Goal: Contribute content: Add original content to the website for others to see

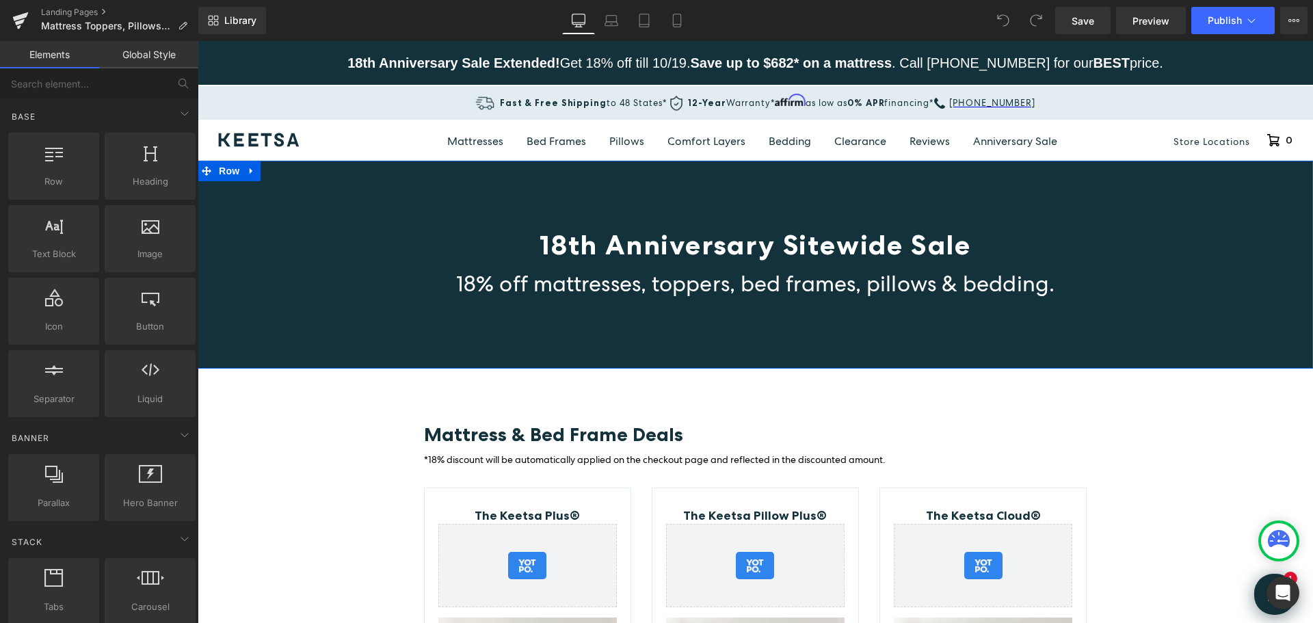
click at [946, 196] on div "18th Anniversary Sitewide Sale Heading 18% off mattresses, toppers, bed frames,…" at bounding box center [756, 265] width 1116 height 208
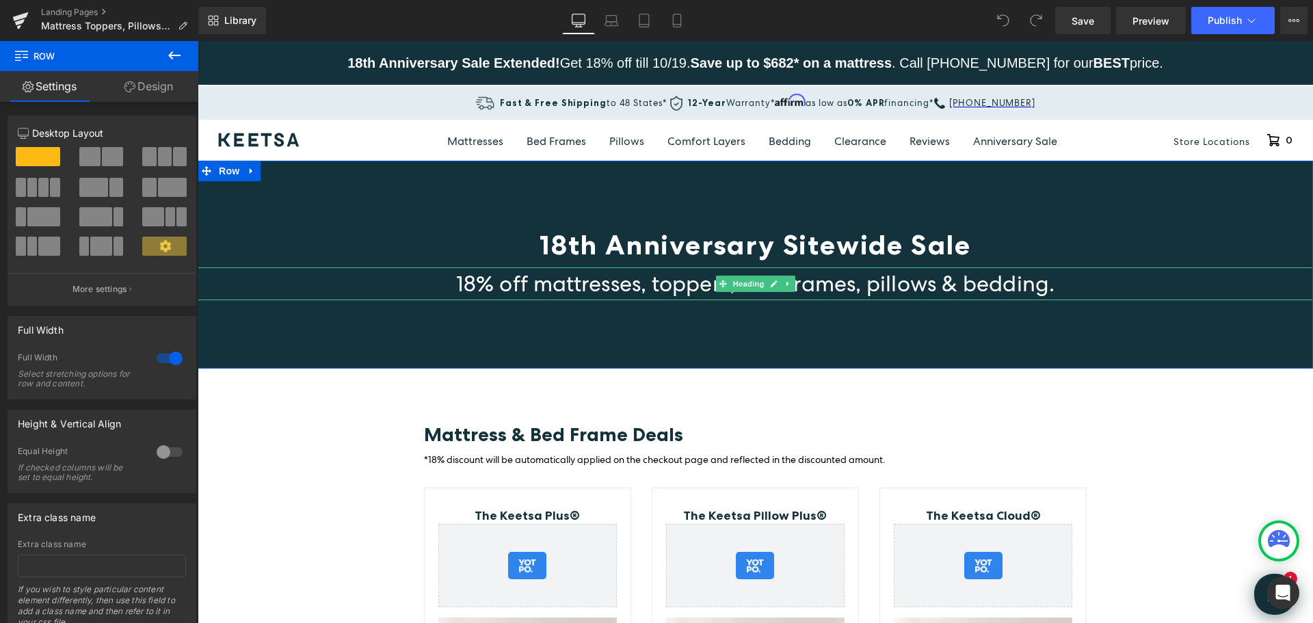
click at [915, 291] on span "18% off mattresses, toppers, bed frames, pillows & bedding." at bounding box center [755, 284] width 599 height 29
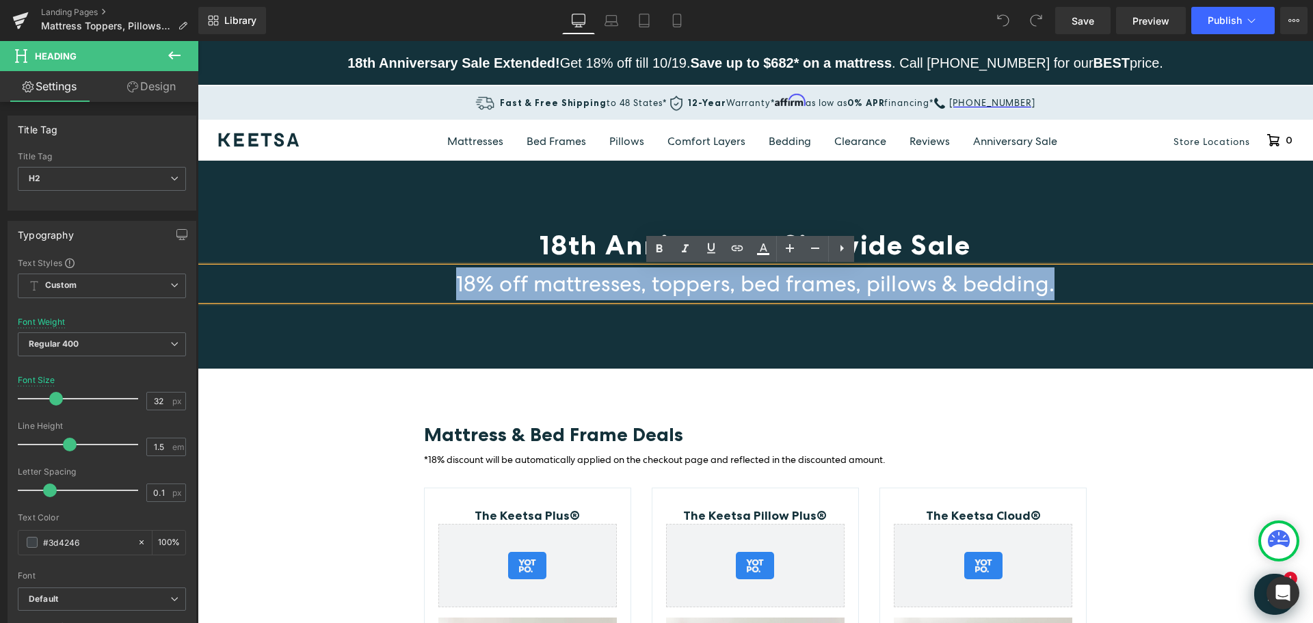
drag, startPoint x: 1061, startPoint y: 292, endPoint x: 413, endPoint y: 288, distance: 648.5
click at [413, 288] on h2 "18% off mattresses, toppers, bed frames, pillows & bedding." at bounding box center [756, 283] width 1116 height 33
click at [475, 285] on span "18% off mattresses, toppers, bed frames, pillows & bedding." at bounding box center [755, 284] width 599 height 29
drag, startPoint x: 1056, startPoint y: 289, endPoint x: 436, endPoint y: 283, distance: 619.8
click at [436, 283] on h2 "18% off mattresses, toppers, bed frames, pillows & bedding." at bounding box center [756, 283] width 1116 height 33
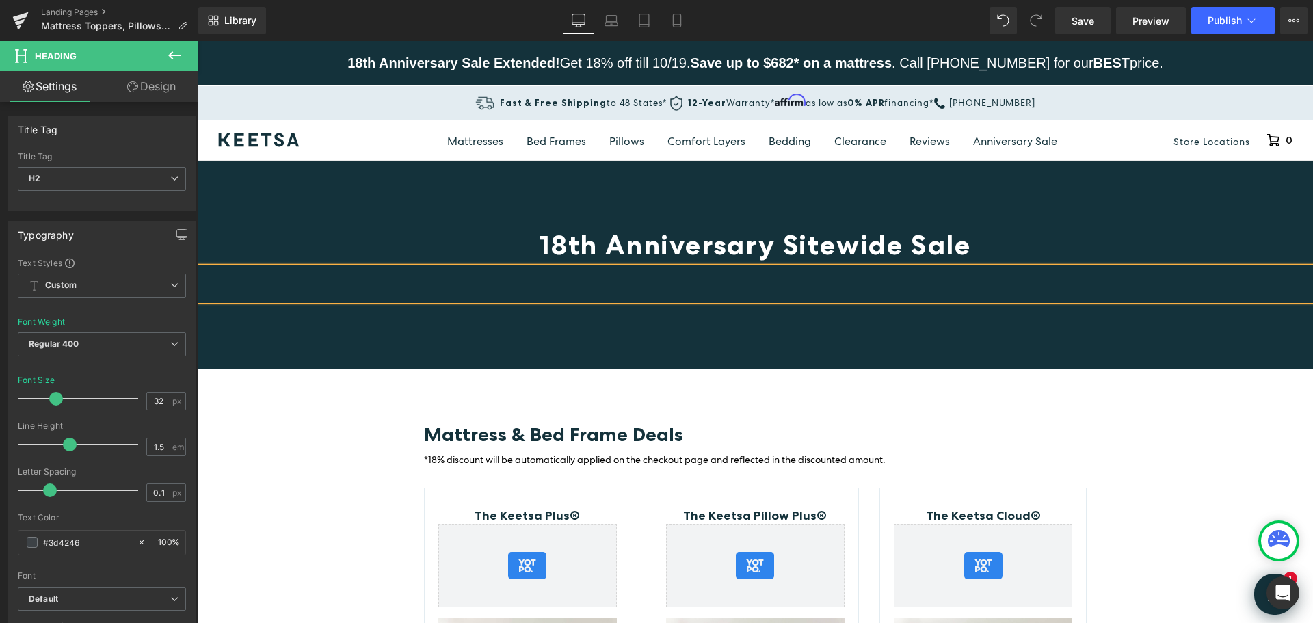
click at [517, 197] on div "18th Anniversary Sitewide Sale Heading Heading Row 80px 50px" at bounding box center [756, 265] width 1116 height 208
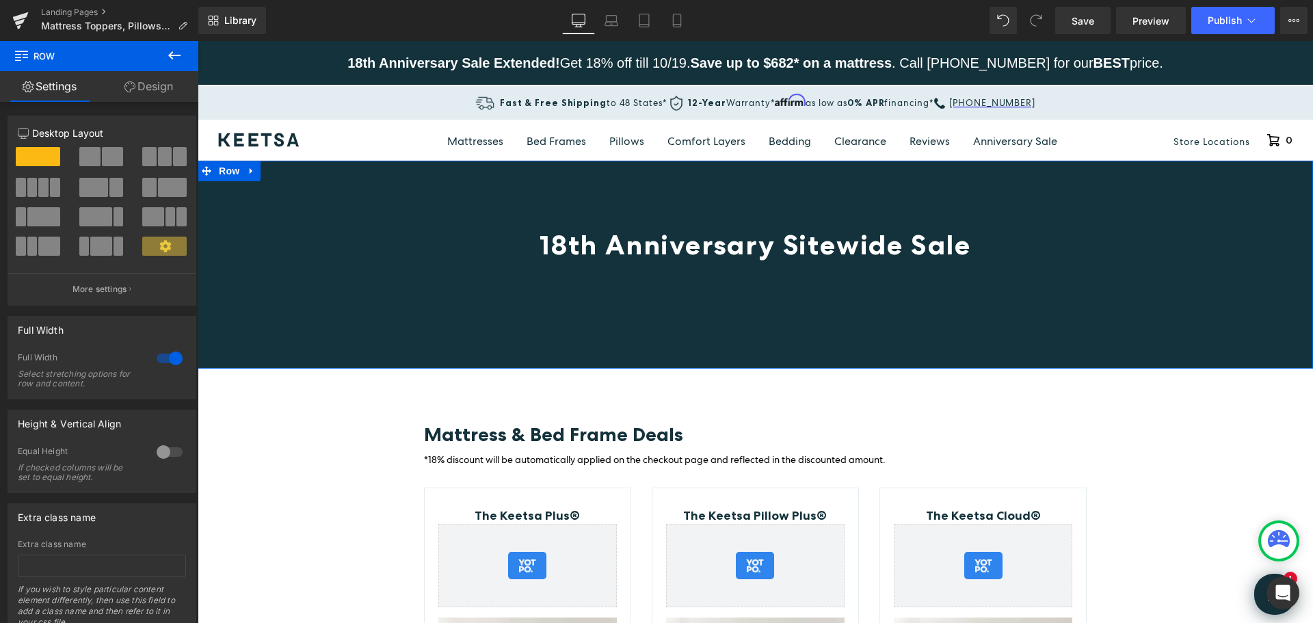
click at [150, 85] on link "Design" at bounding box center [148, 86] width 99 height 31
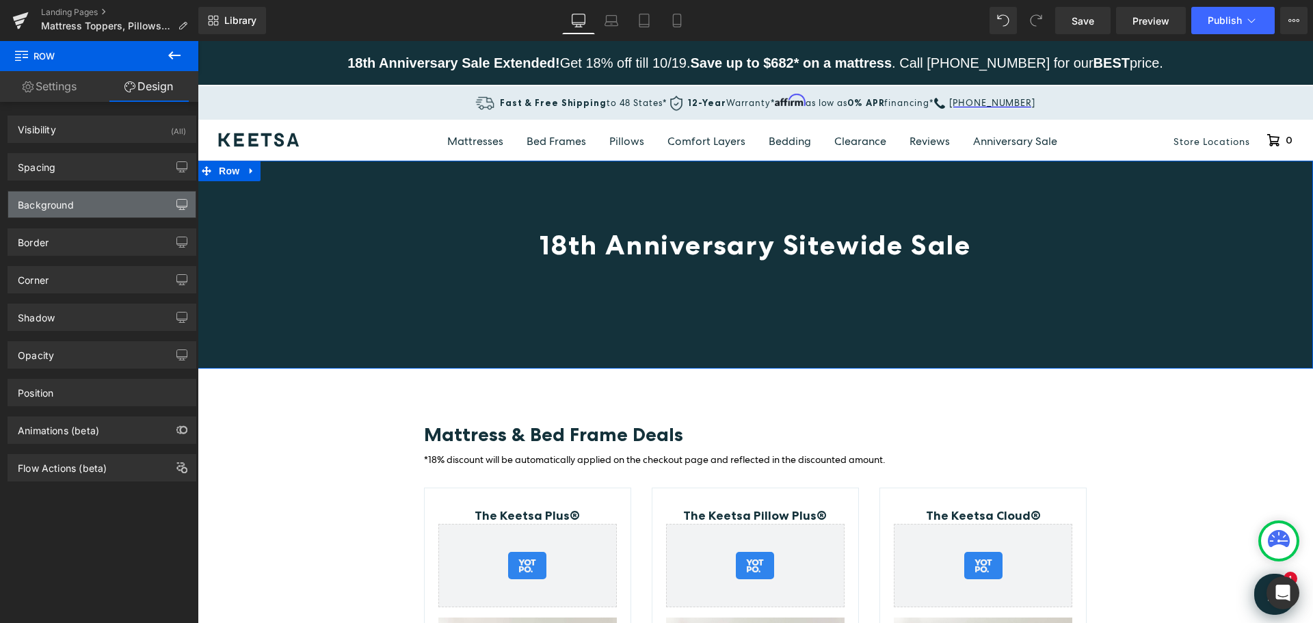
click at [171, 199] on button "button" at bounding box center [182, 205] width 22 height 26
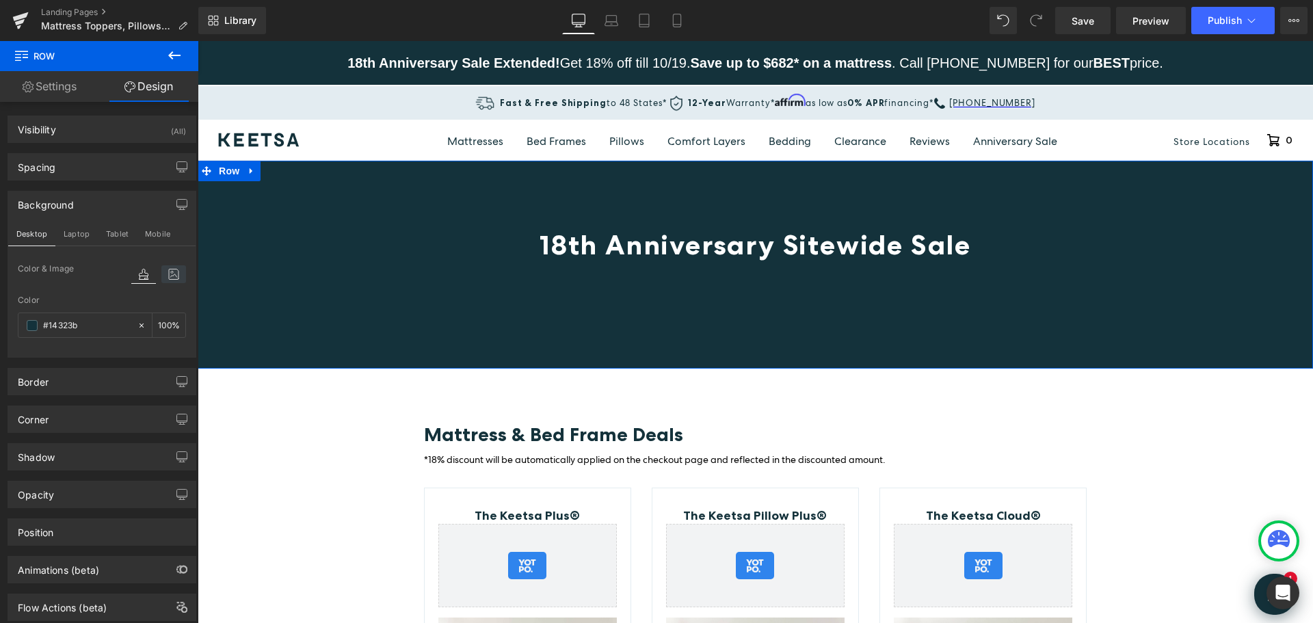
click at [167, 274] on icon at bounding box center [173, 274] width 25 height 18
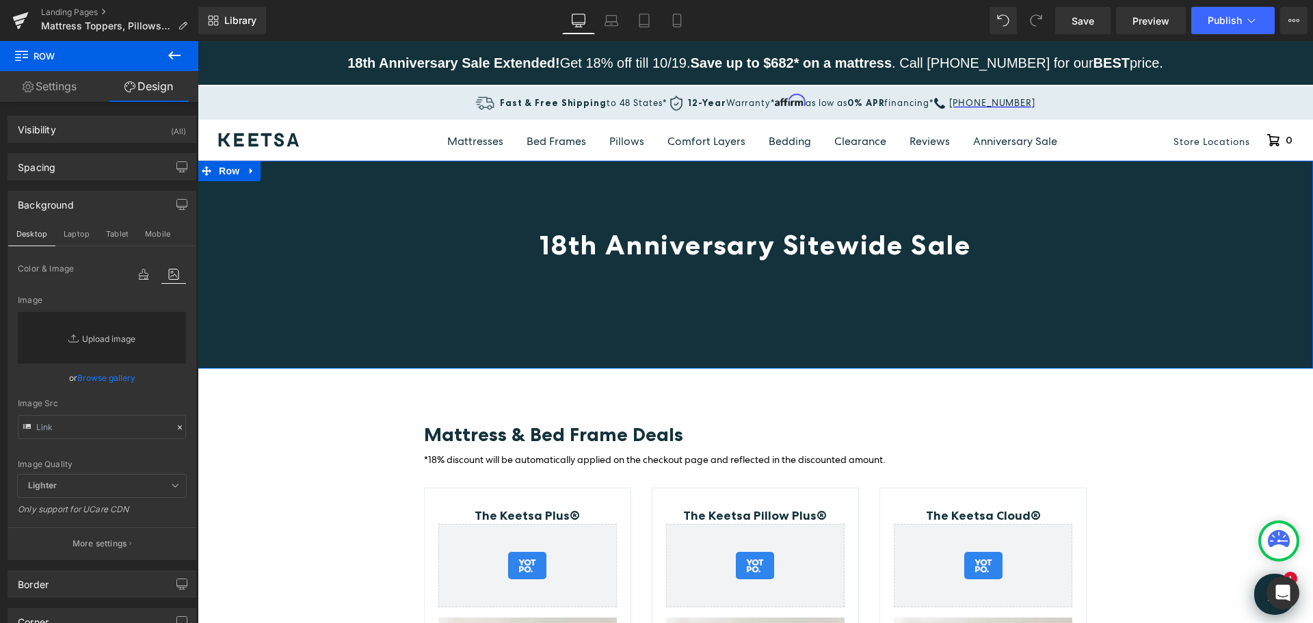
click at [103, 335] on link "Replace Image" at bounding box center [102, 338] width 168 height 52
type input "C:\fakepath\iStock_000019399391Large.jpg"
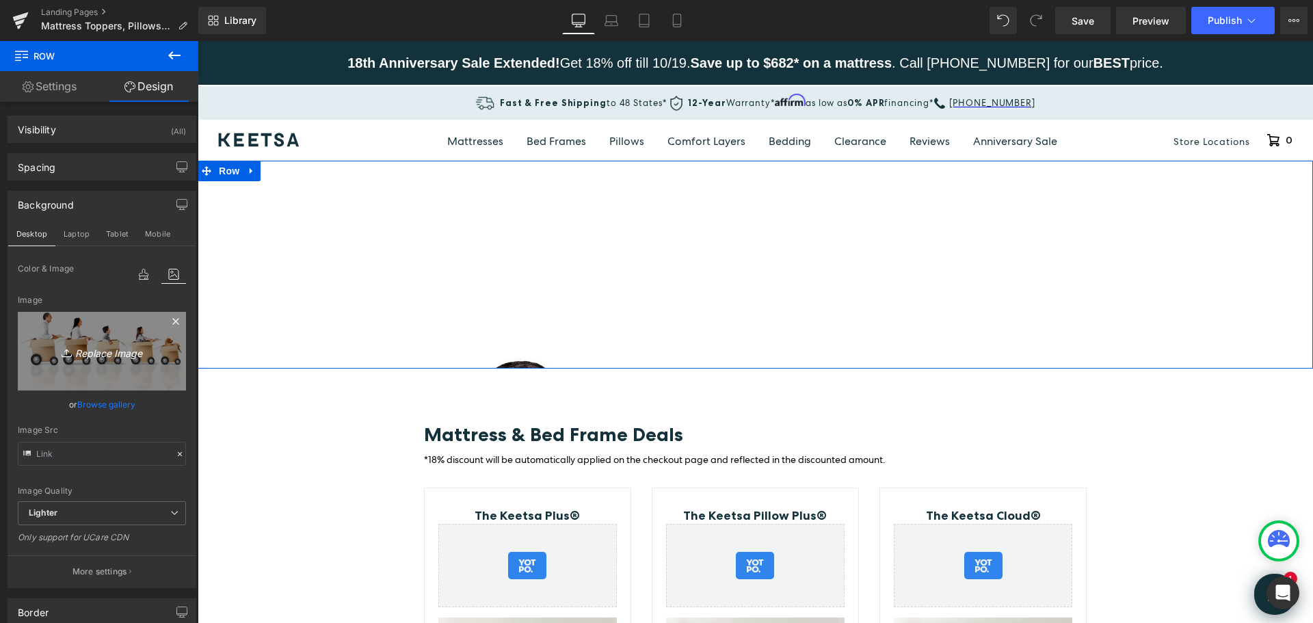
click at [111, 353] on icon "Replace Image" at bounding box center [101, 351] width 109 height 17
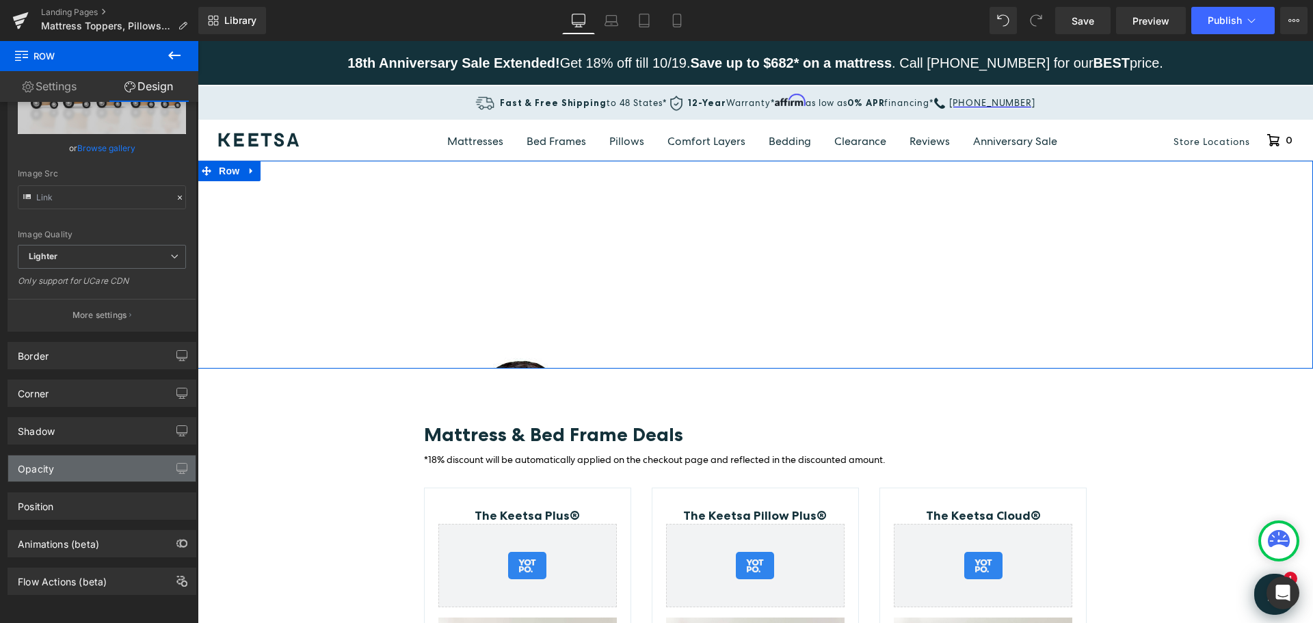
scroll to position [267, 0]
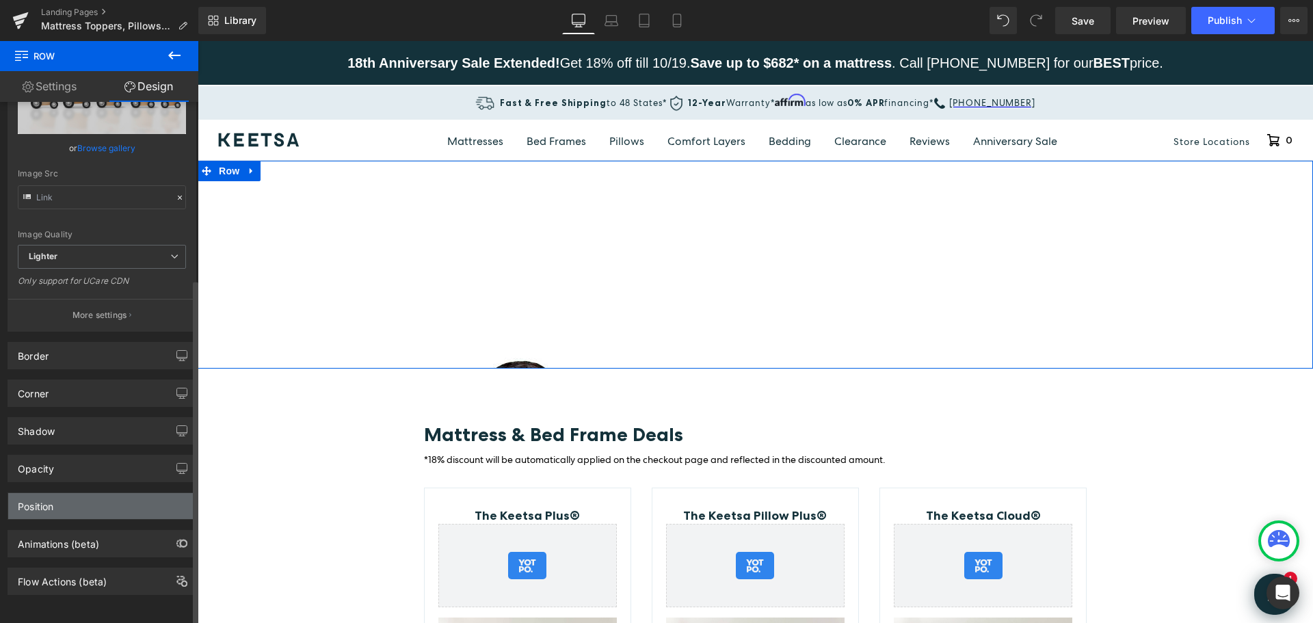
click at [131, 495] on div "Position" at bounding box center [101, 506] width 187 height 26
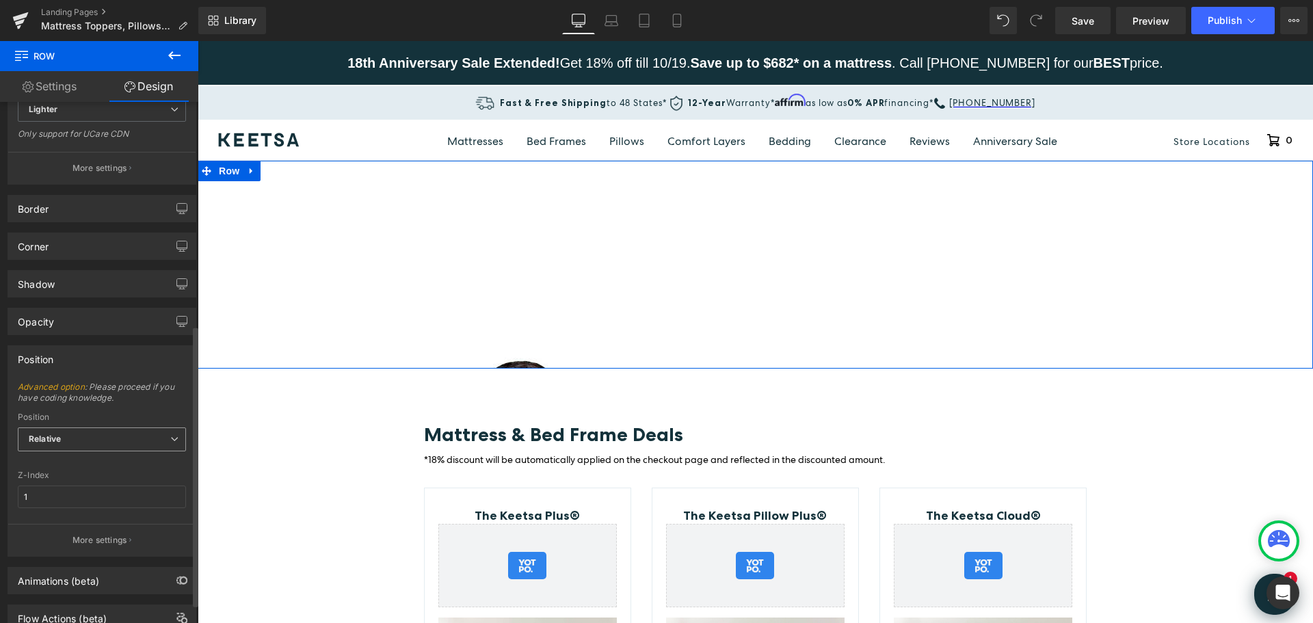
scroll to position [451, 0]
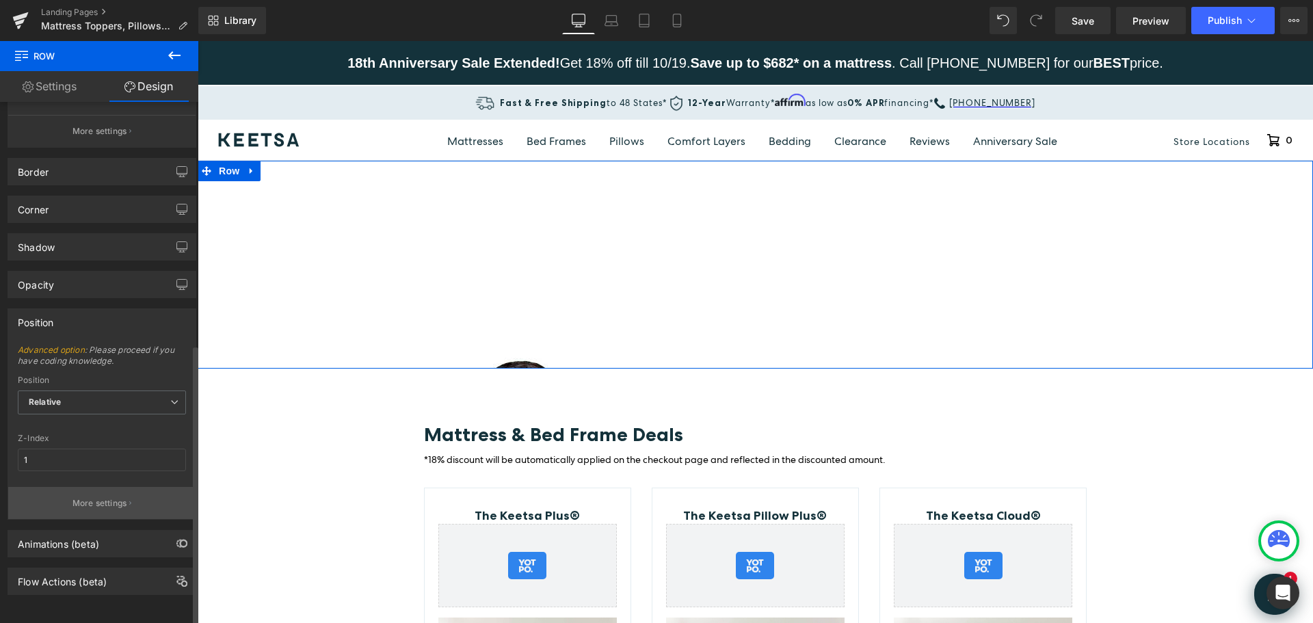
click at [105, 497] on p "More settings" at bounding box center [100, 503] width 55 height 12
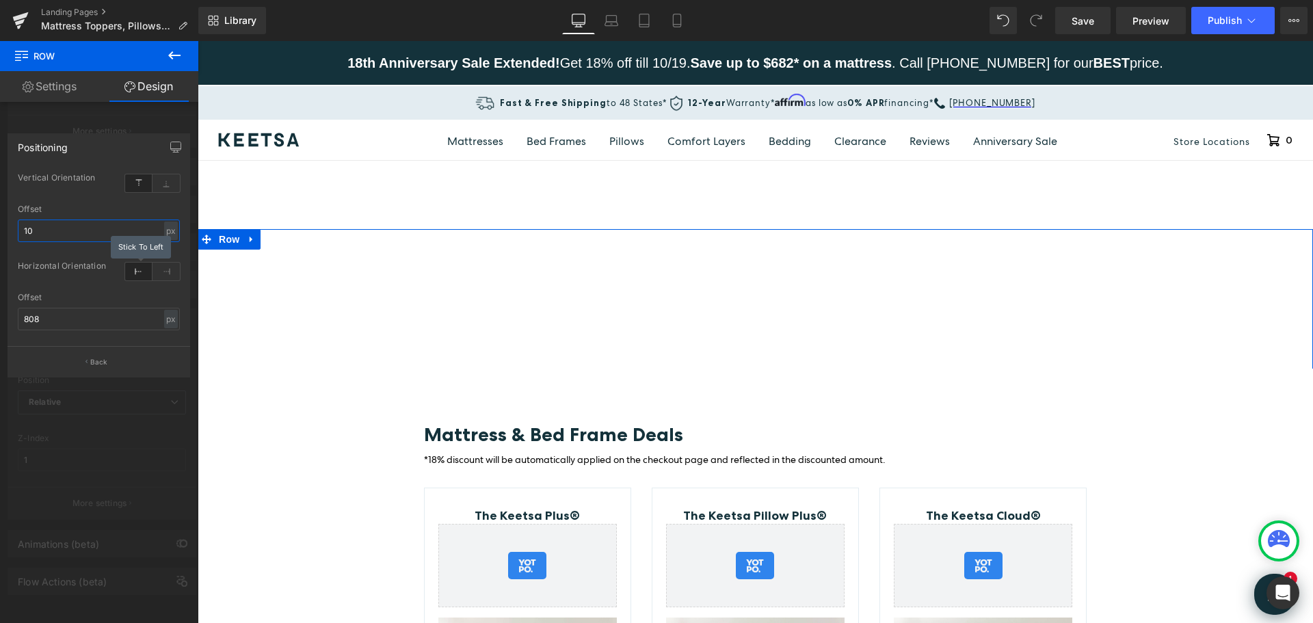
type input "1"
type input "808"
click at [105, 298] on div "Offset" at bounding box center [99, 298] width 162 height 10
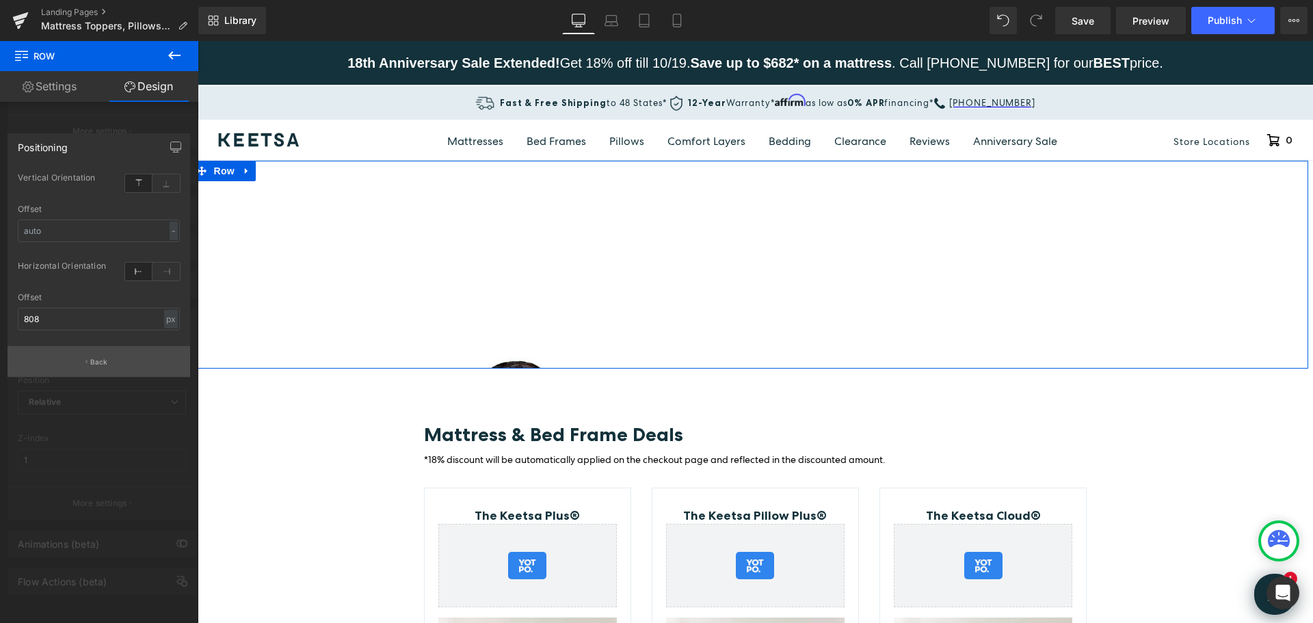
click at [110, 361] on button "Back" at bounding box center [99, 361] width 183 height 31
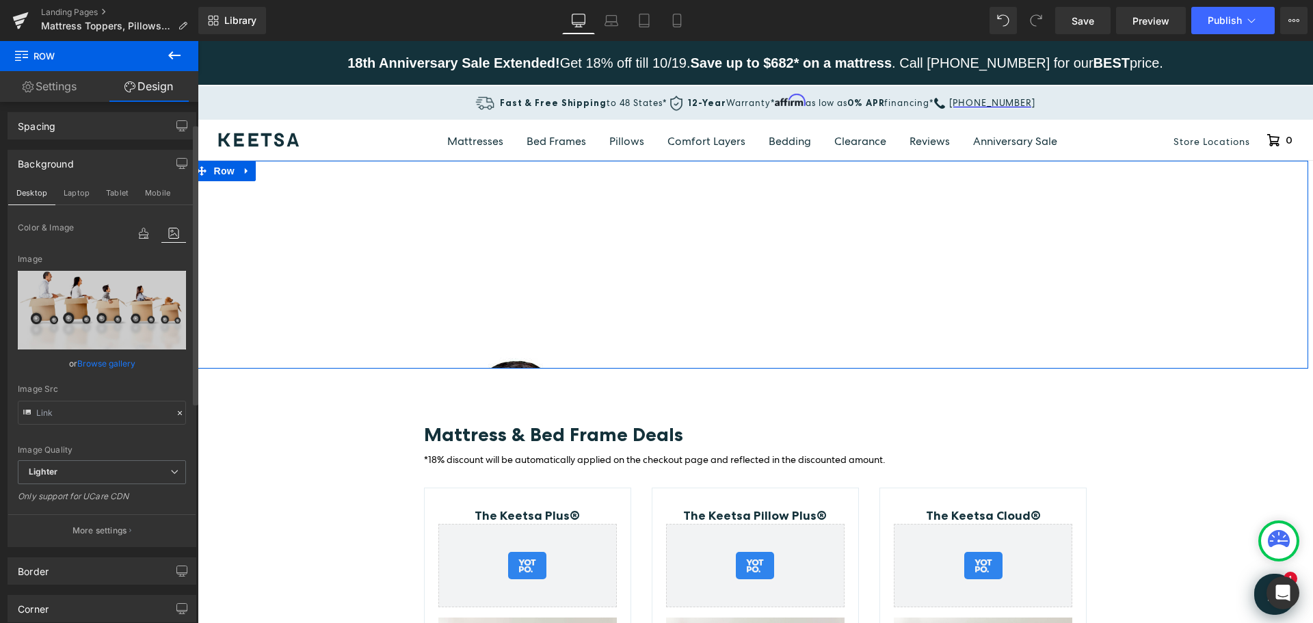
scroll to position [40, 0]
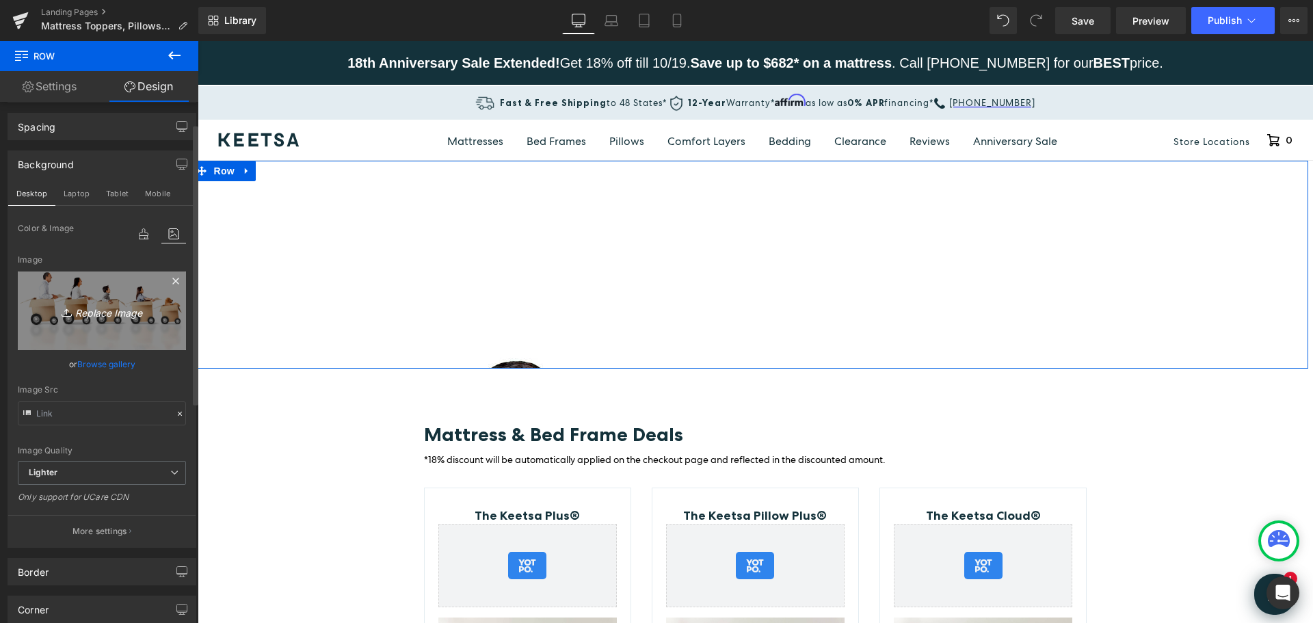
click at [124, 314] on icon "Replace Image" at bounding box center [101, 310] width 109 height 17
type input "C:\fakepath\dreamstime_5774181.jpg"
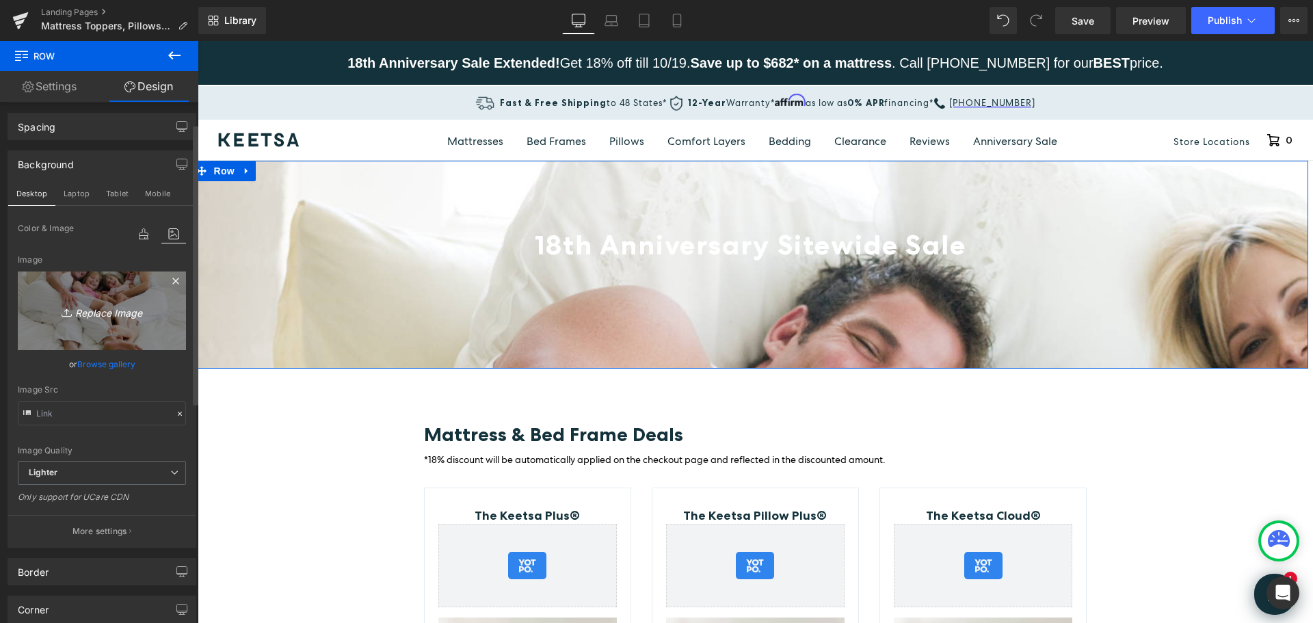
click at [121, 309] on icon "Replace Image" at bounding box center [101, 310] width 109 height 17
type input "C:\fakepath\iStock_000032150634_Large.jpg"
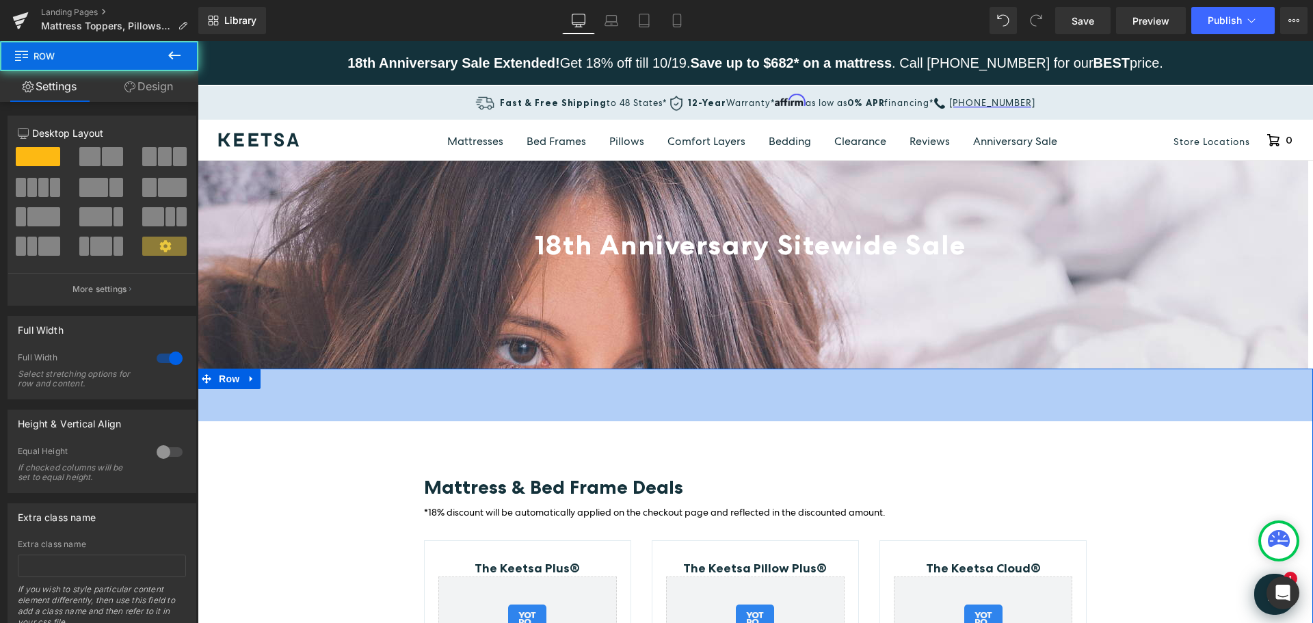
drag, startPoint x: 1194, startPoint y: 369, endPoint x: 1191, endPoint y: 422, distance: 52.8
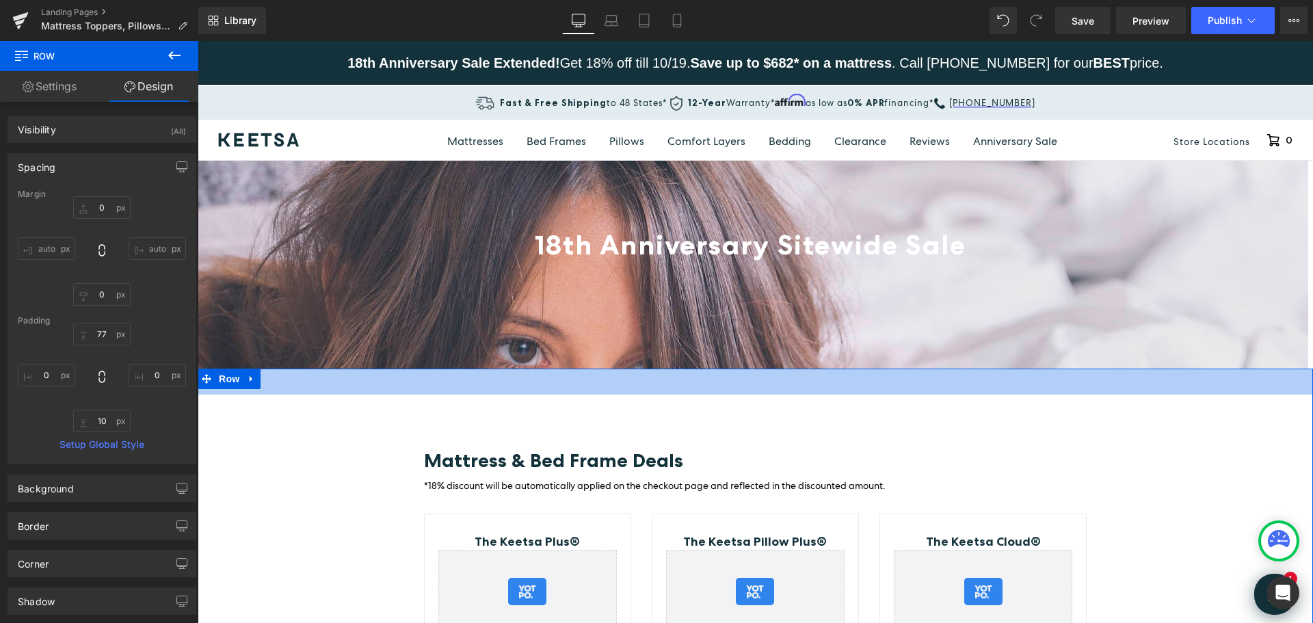
drag, startPoint x: 1193, startPoint y: 368, endPoint x: 1210, endPoint y: 341, distance: 31.7
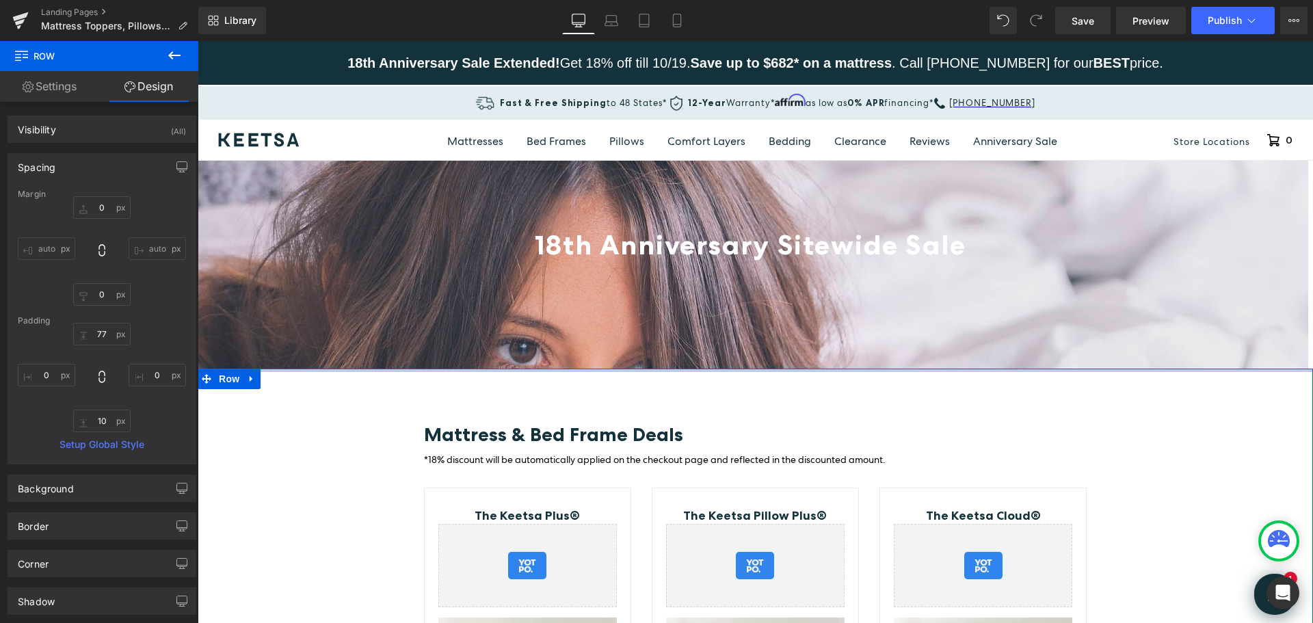
drag, startPoint x: 1196, startPoint y: 393, endPoint x: 1197, endPoint y: 360, distance: 32.8
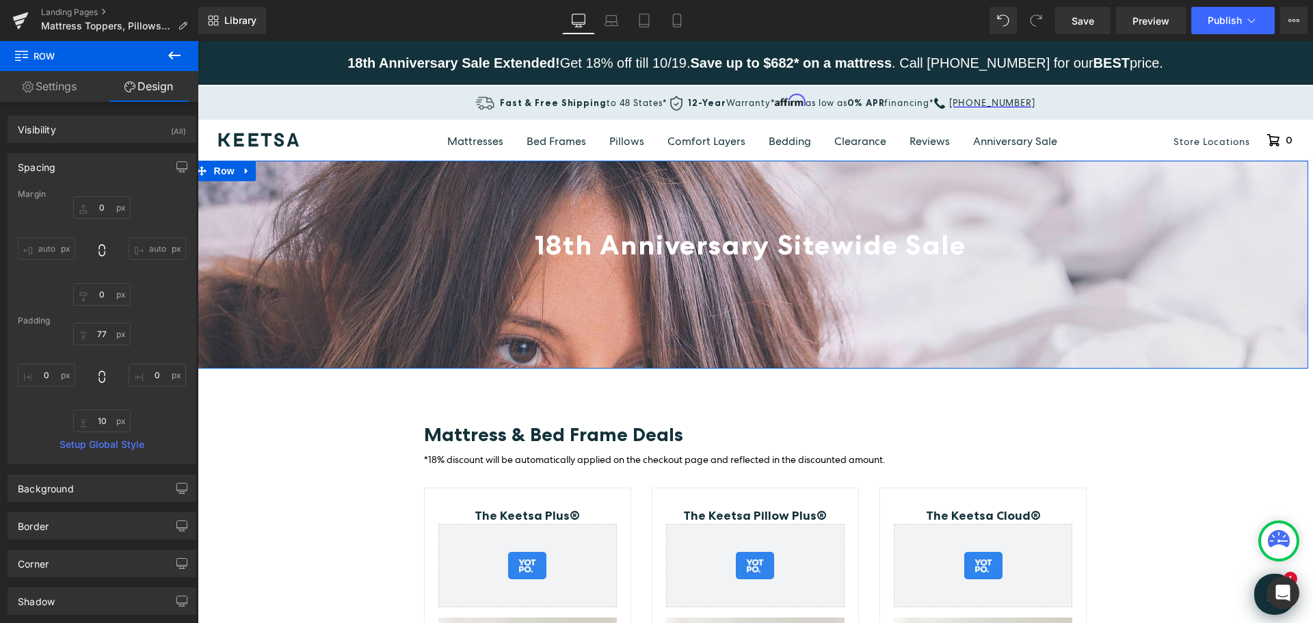
click at [360, 218] on div "18th Anniversary Sitewide Sale Heading Heading" at bounding box center [751, 274] width 1116 height 119
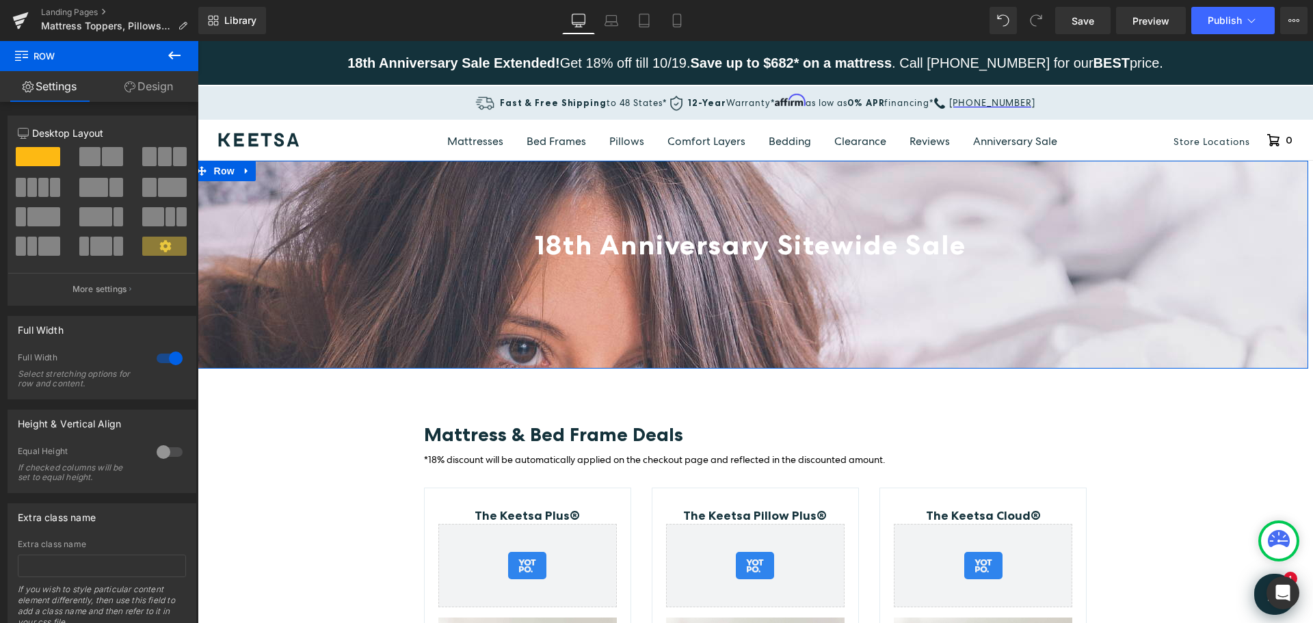
click at [157, 90] on link "Design" at bounding box center [148, 86] width 99 height 31
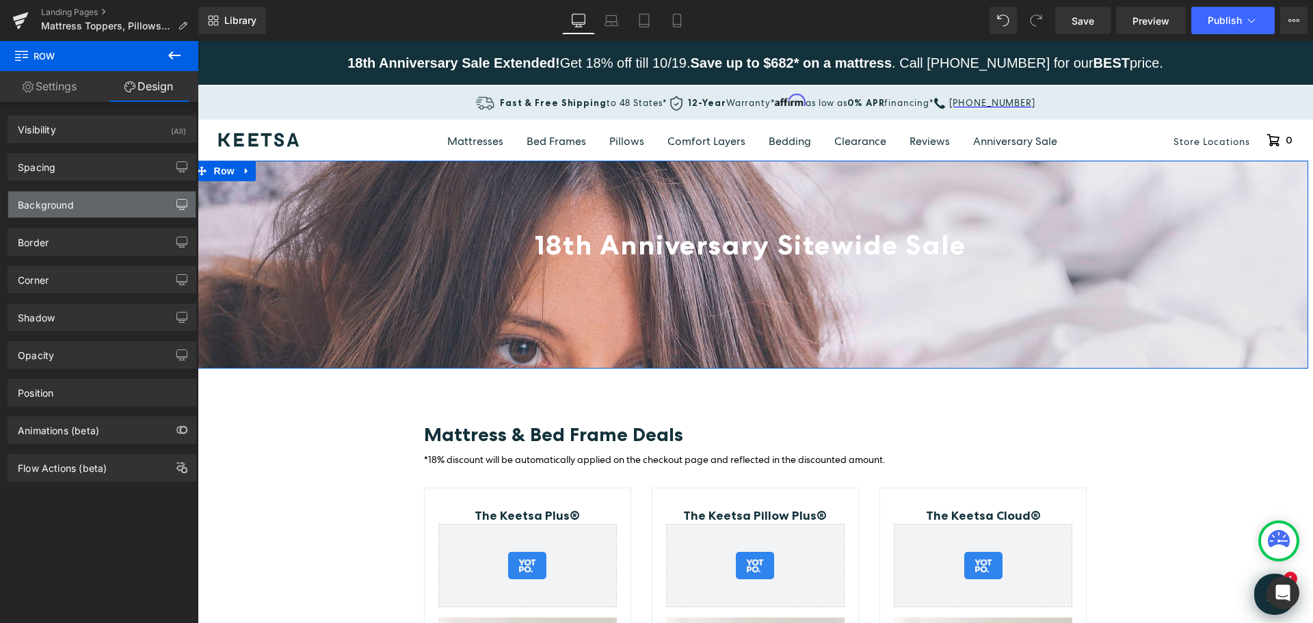
click at [181, 196] on button "button" at bounding box center [182, 205] width 22 height 26
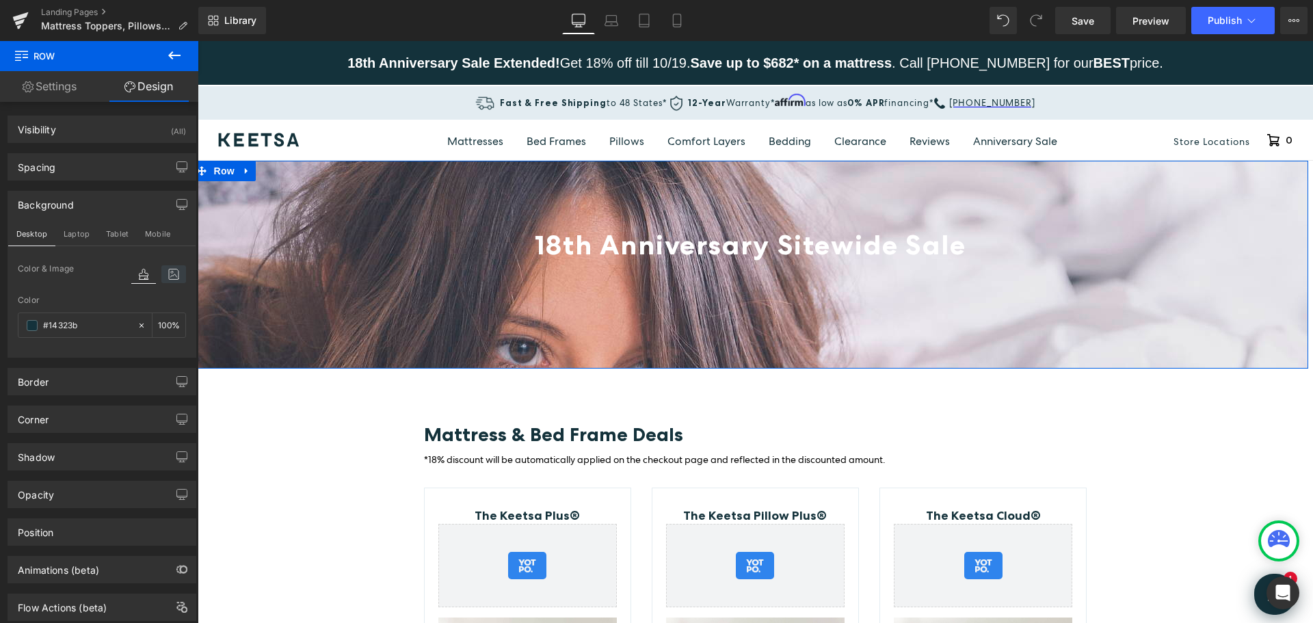
click at [166, 274] on icon at bounding box center [173, 274] width 25 height 18
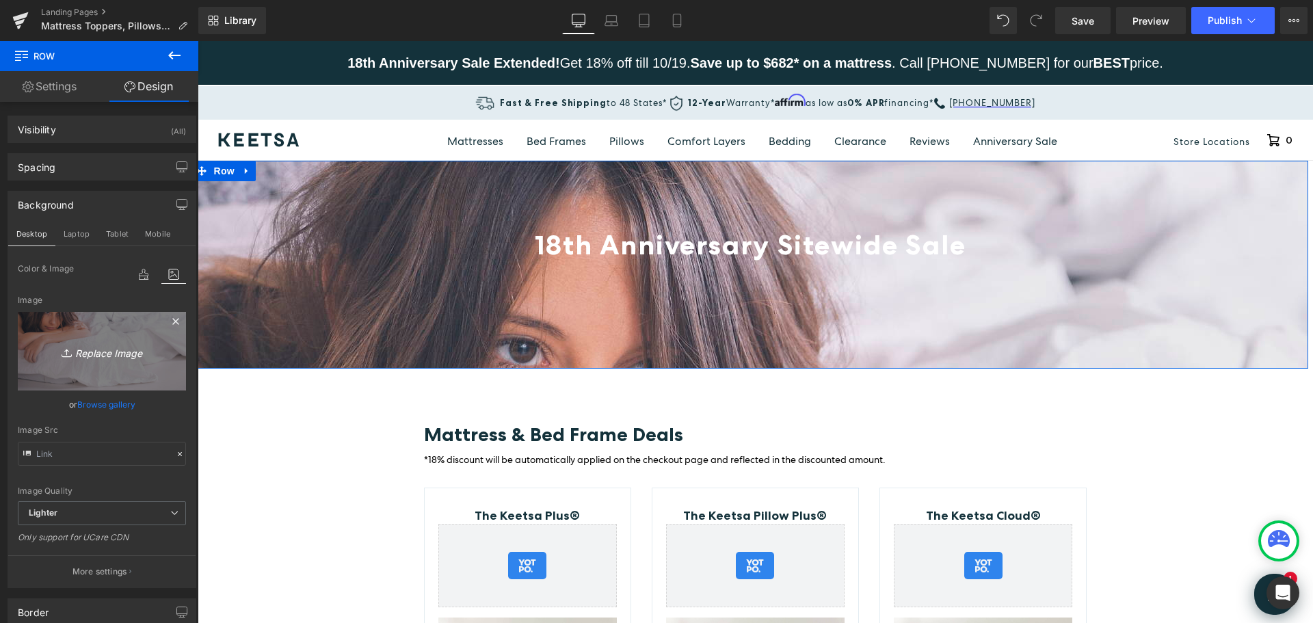
click at [112, 351] on icon "Replace Image" at bounding box center [101, 351] width 109 height 17
type input "C:\fakepath\iStock_000044002254_Large.jpg"
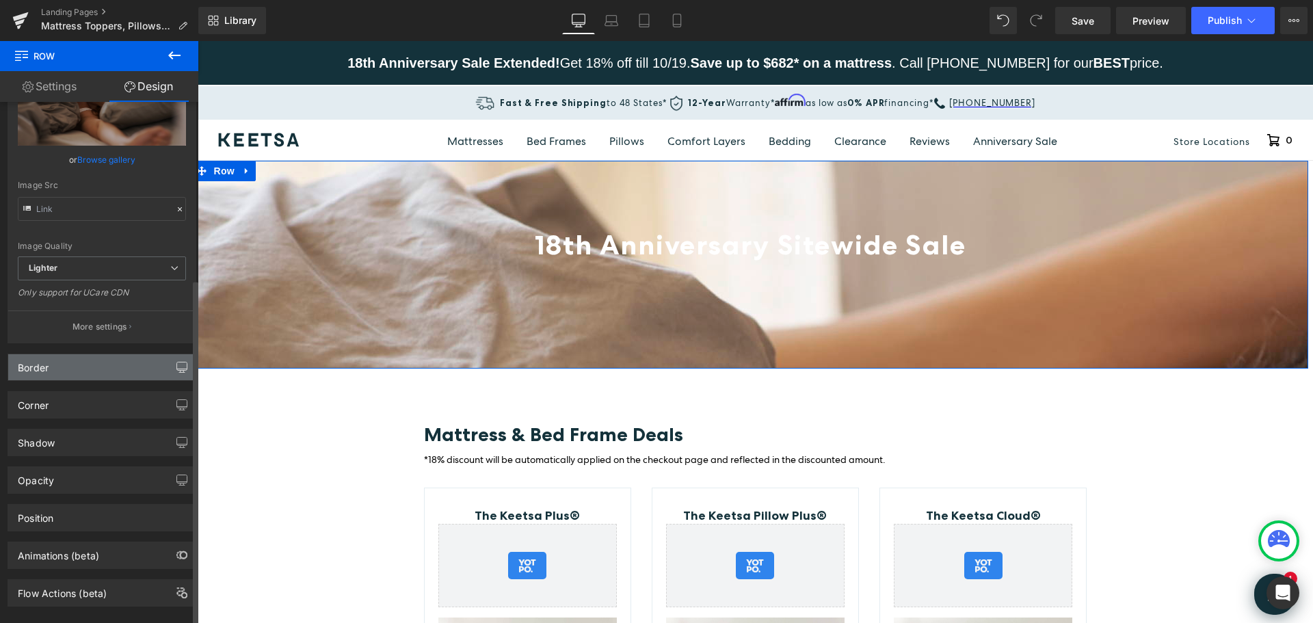
scroll to position [267, 0]
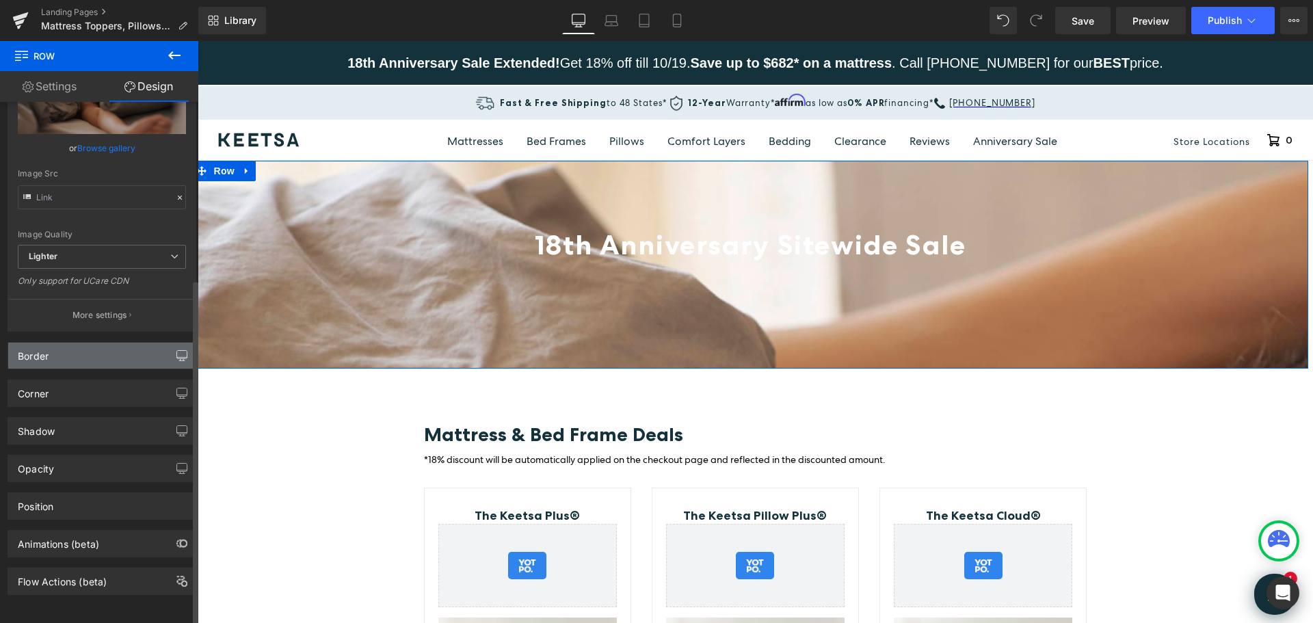
click at [171, 344] on button "button" at bounding box center [182, 356] width 22 height 26
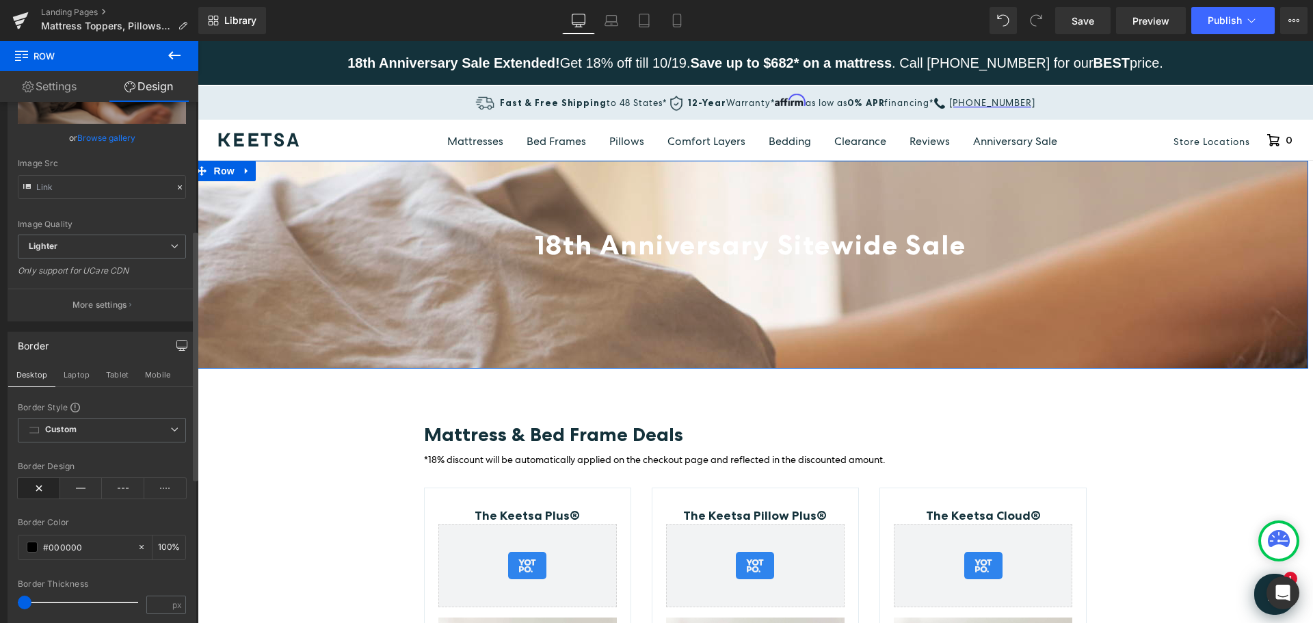
click at [171, 344] on button "button" at bounding box center [182, 345] width 22 height 26
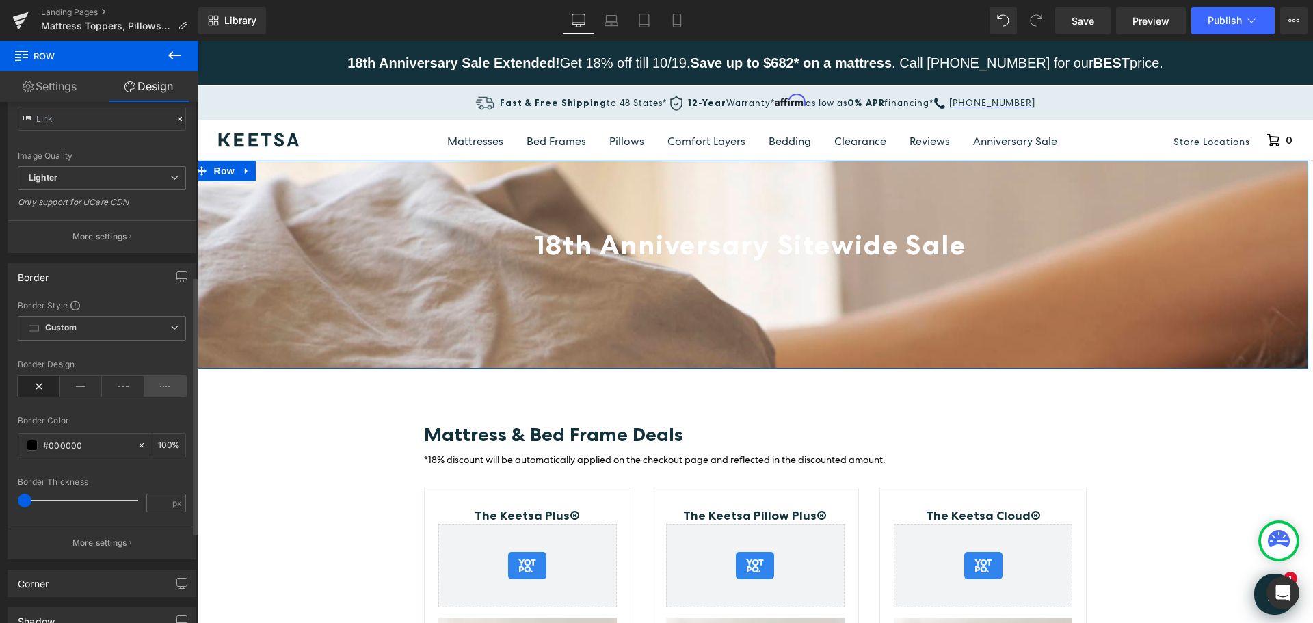
scroll to position [472, 0]
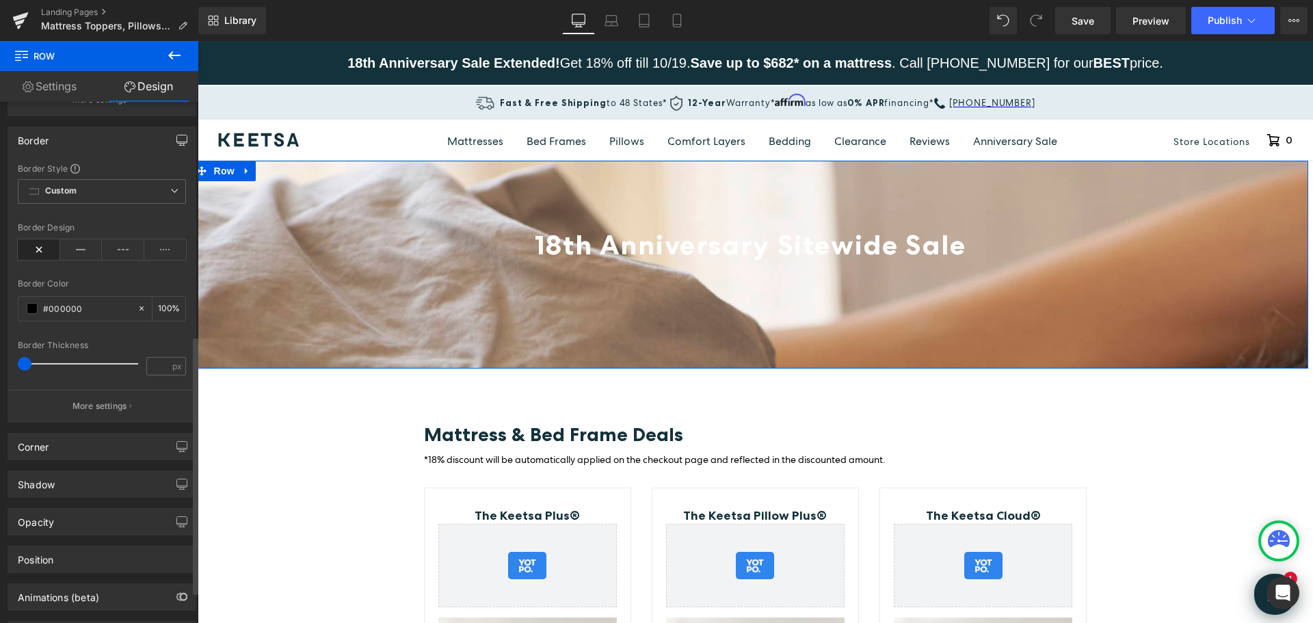
click at [176, 139] on icon "button" at bounding box center [181, 140] width 11 height 11
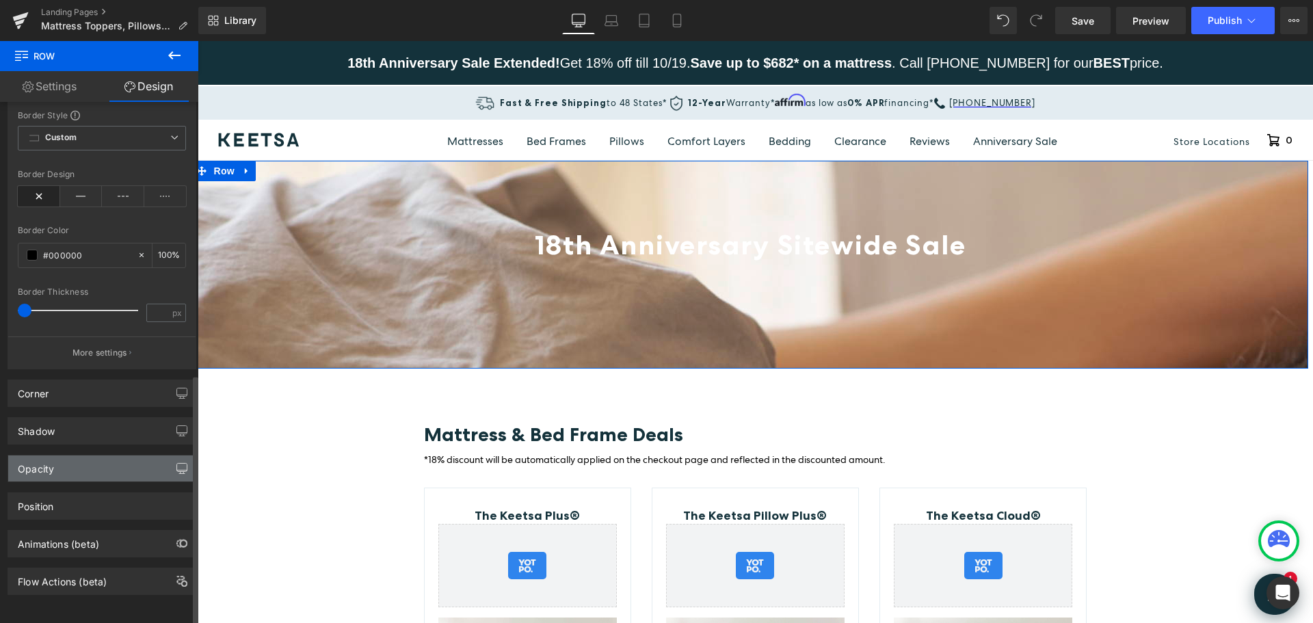
scroll to position [569, 0]
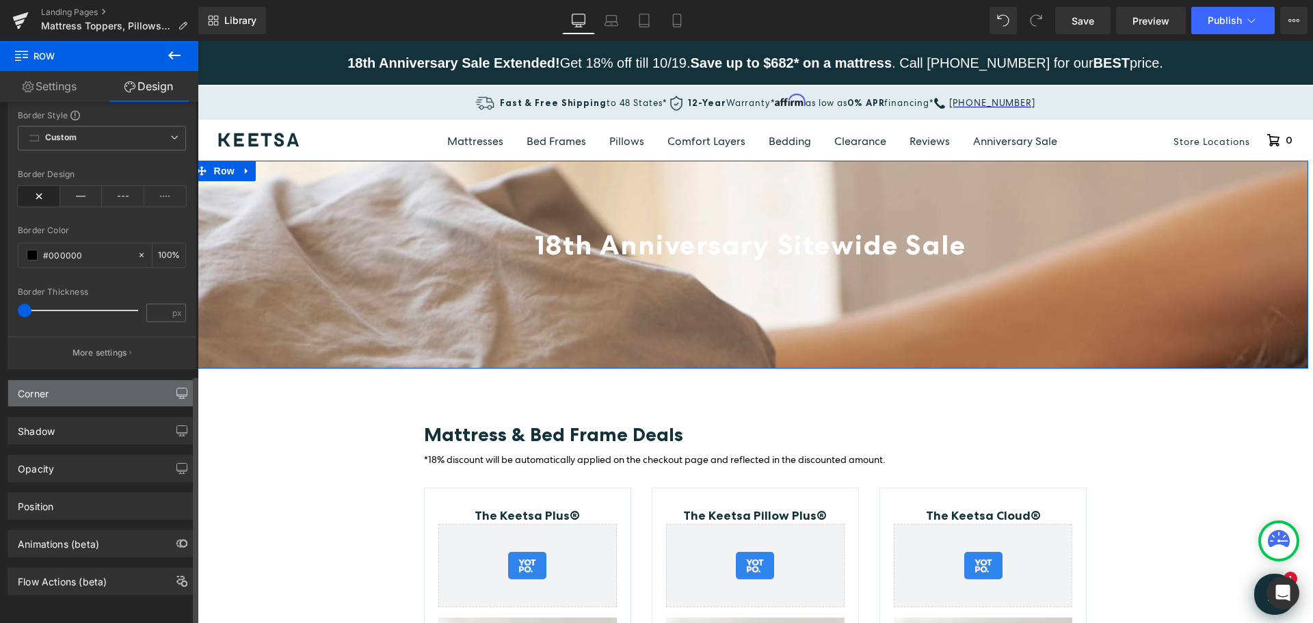
click at [177, 395] on icon "button" at bounding box center [182, 395] width 10 height 0
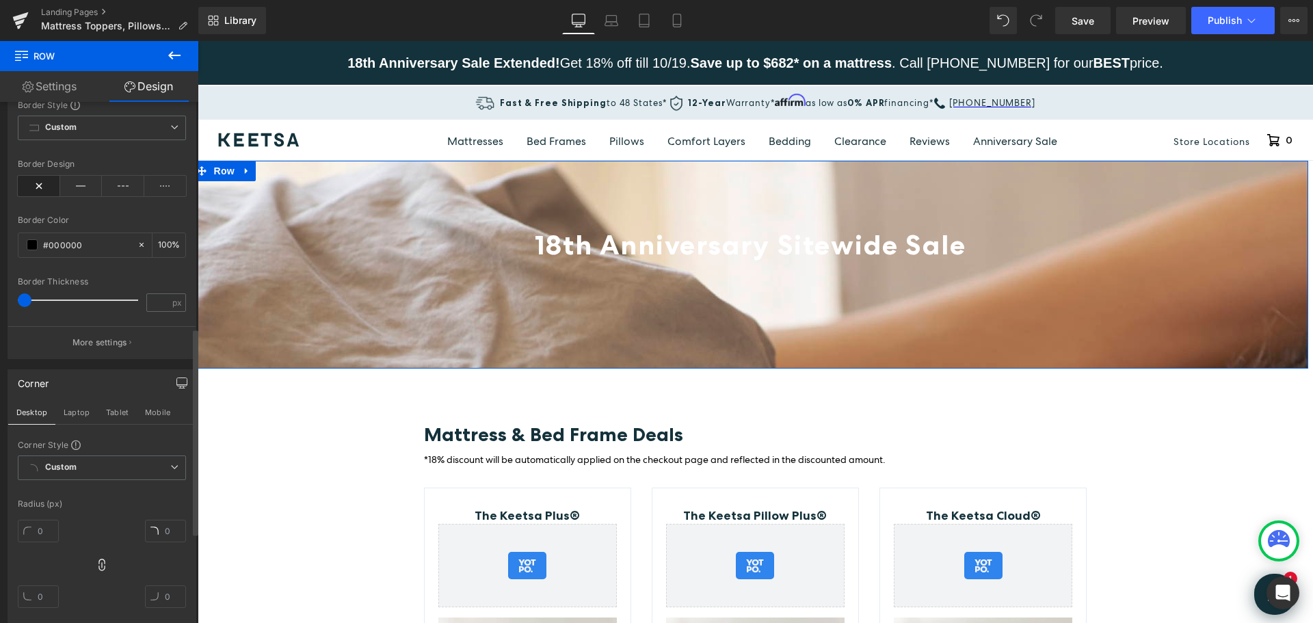
click at [177, 384] on icon "button" at bounding box center [182, 384] width 10 height 0
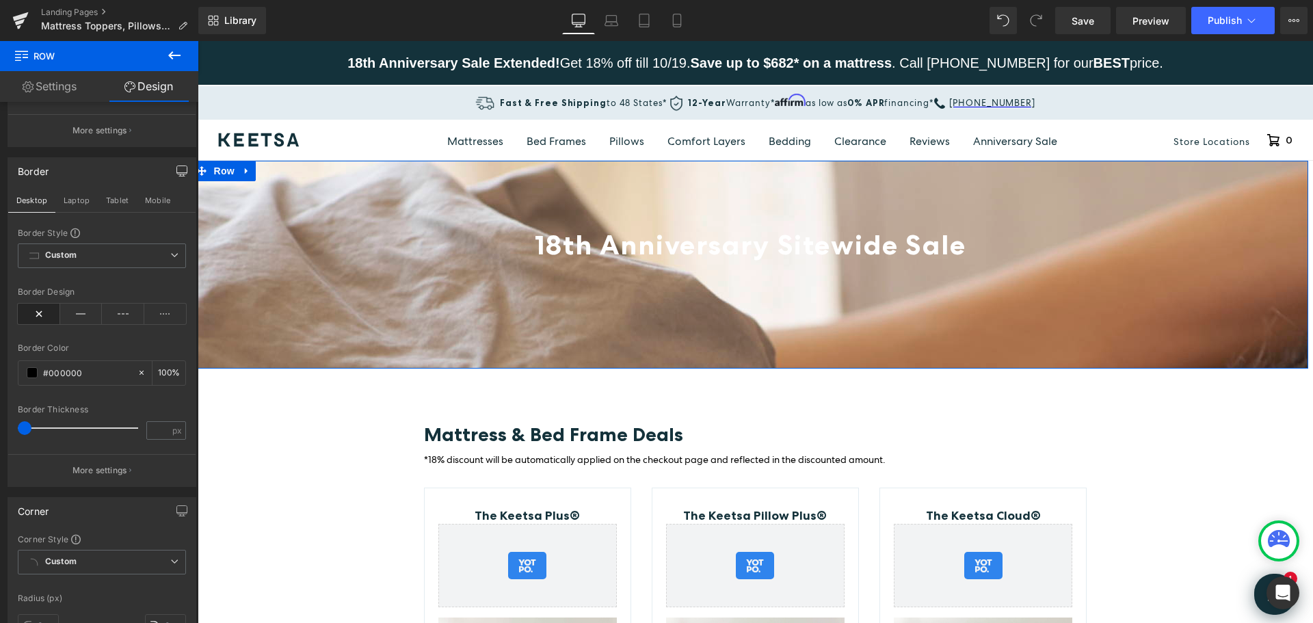
scroll to position [432, 0]
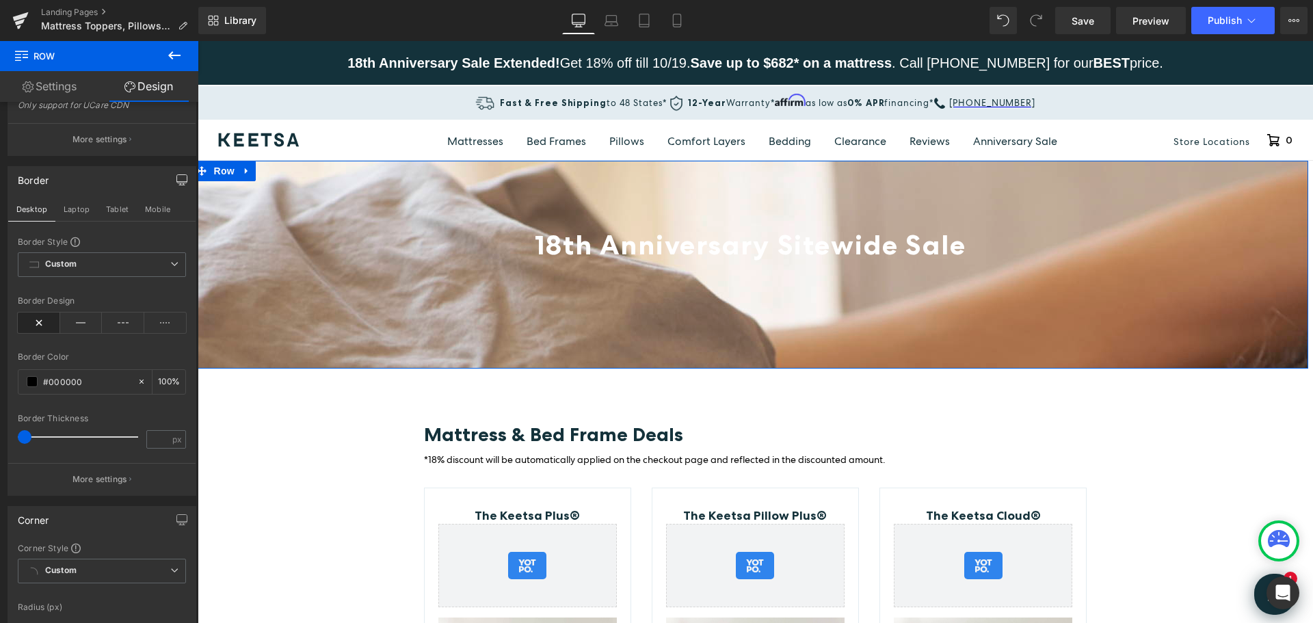
click at [171, 180] on button "button" at bounding box center [182, 180] width 22 height 26
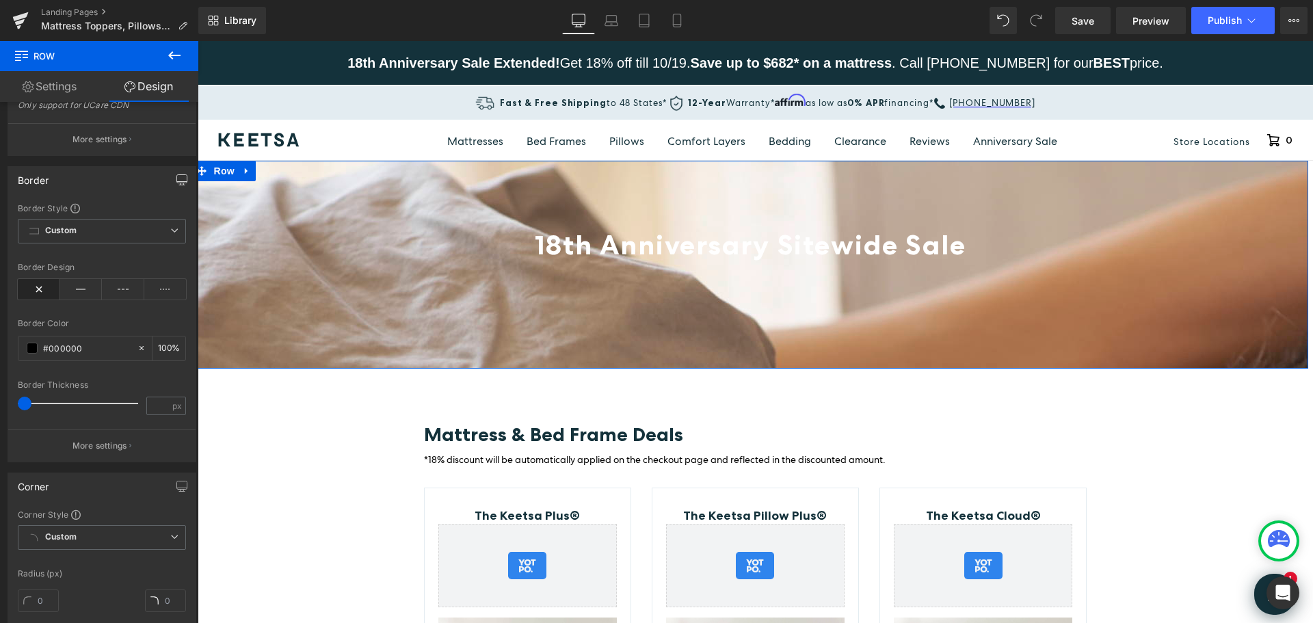
click at [176, 174] on icon "button" at bounding box center [181, 179] width 11 height 11
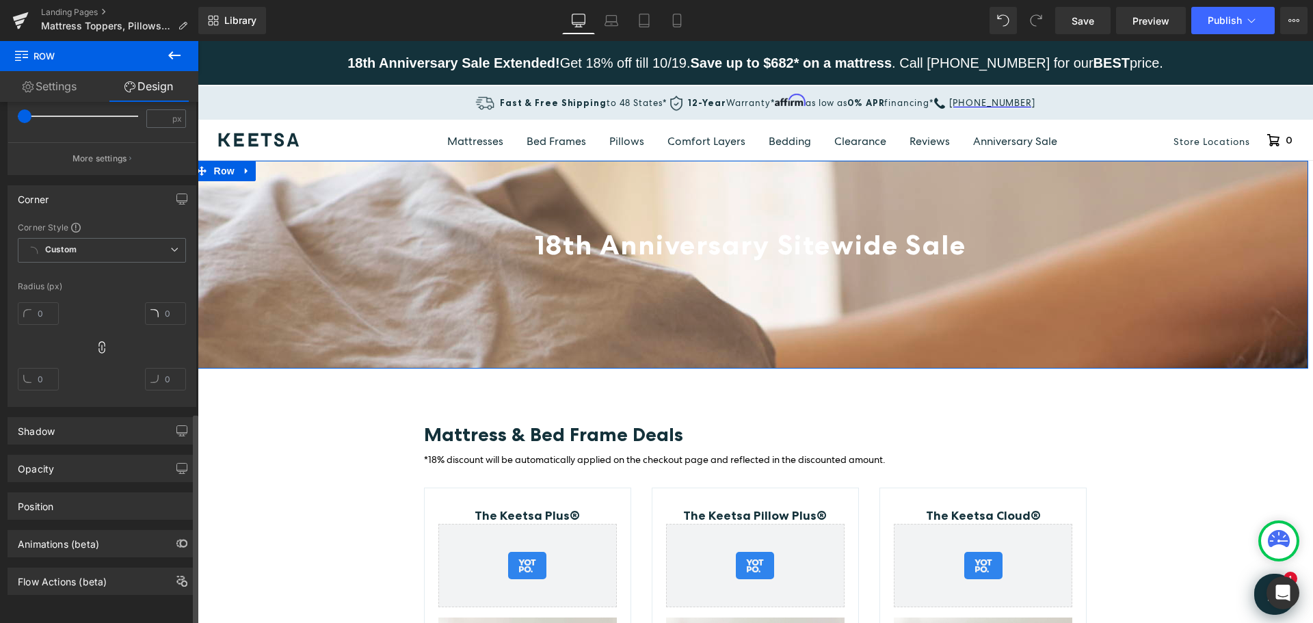
scroll to position [763, 0]
click at [93, 501] on div "Position" at bounding box center [101, 506] width 187 height 26
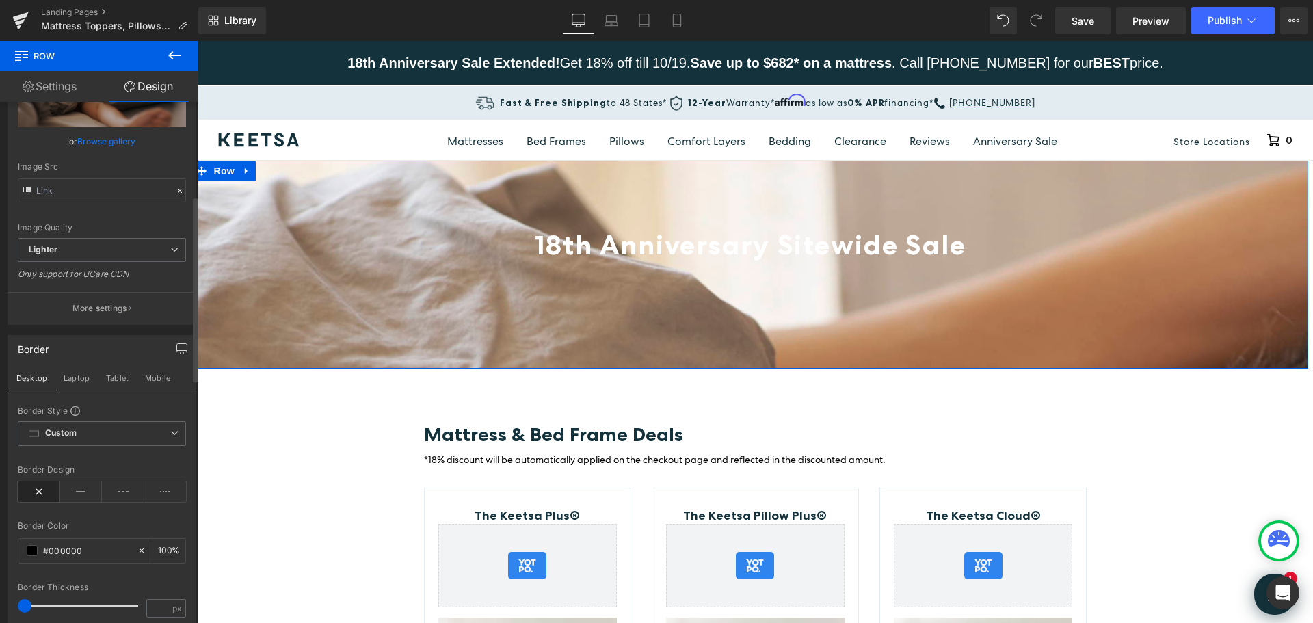
scroll to position [0, 0]
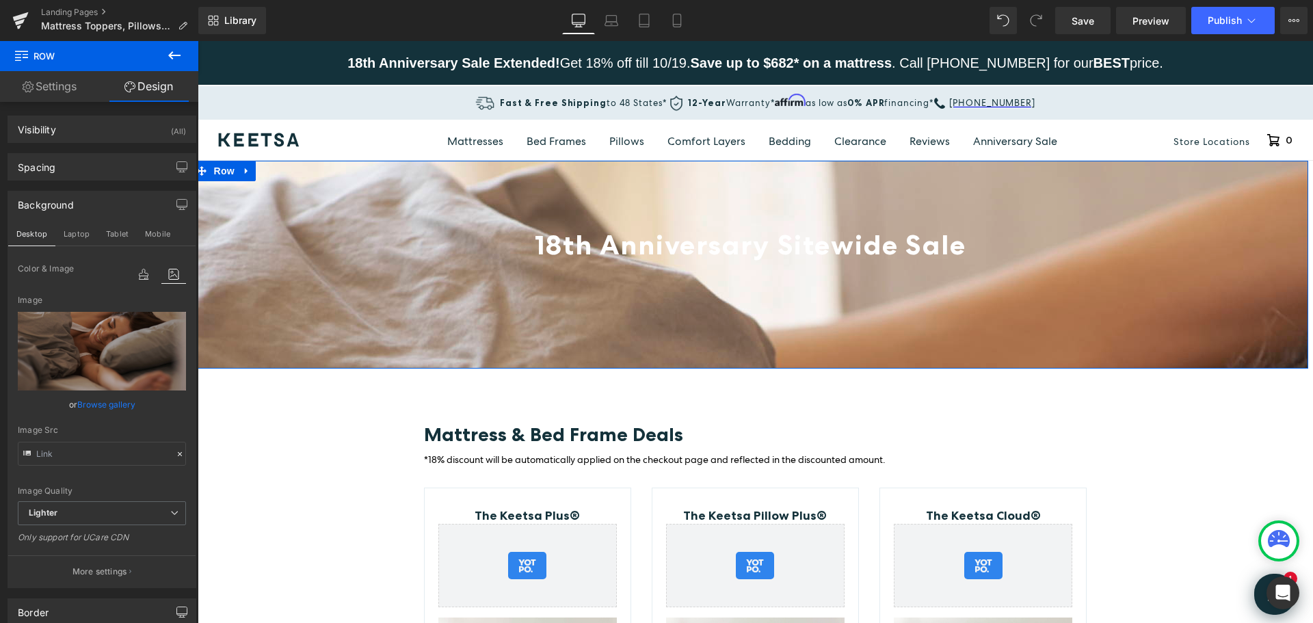
click at [60, 89] on link "Settings" at bounding box center [49, 86] width 99 height 31
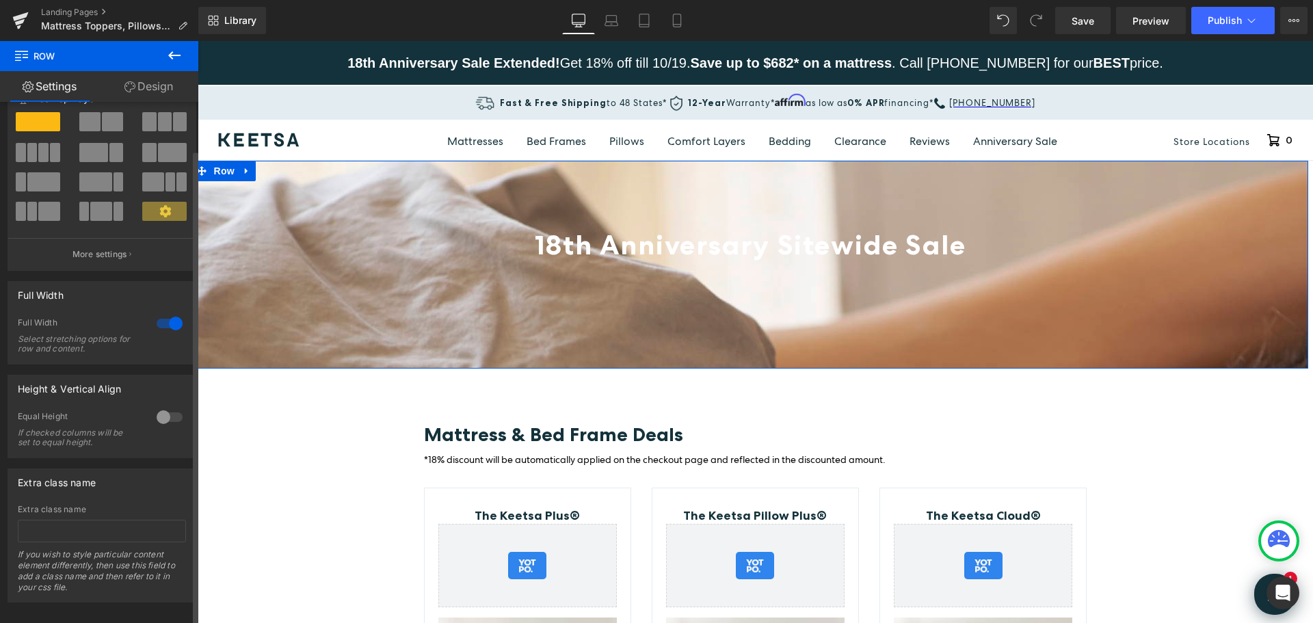
scroll to position [53, 0]
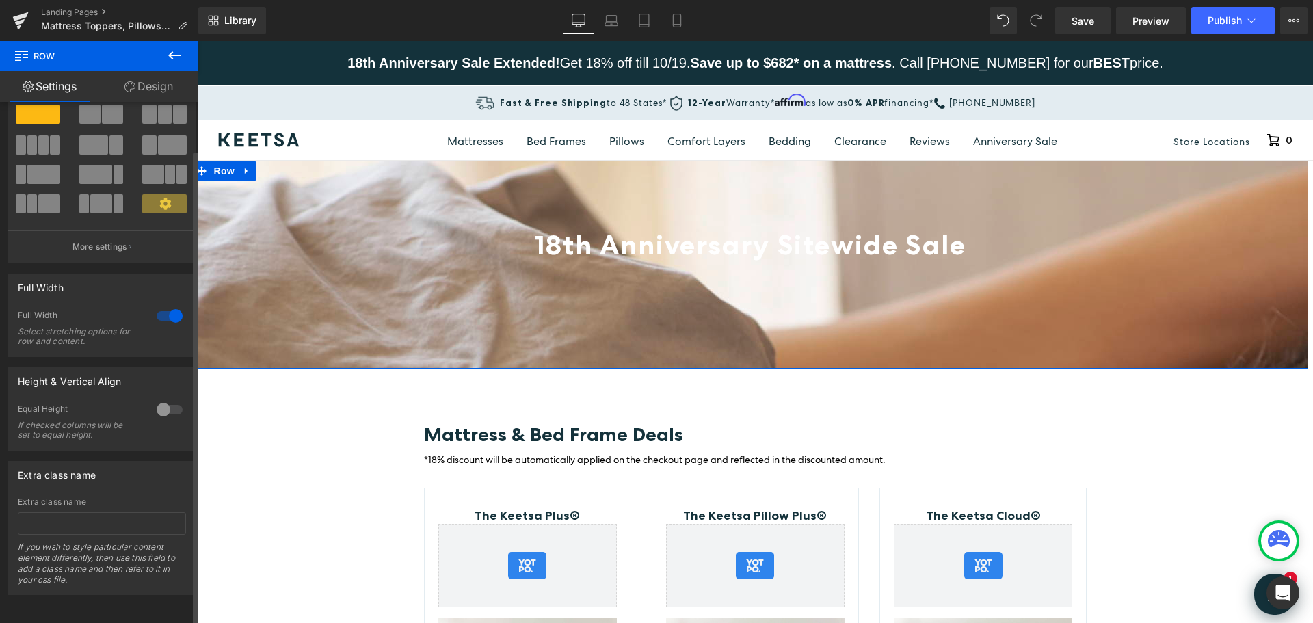
click at [174, 399] on div at bounding box center [169, 410] width 33 height 22
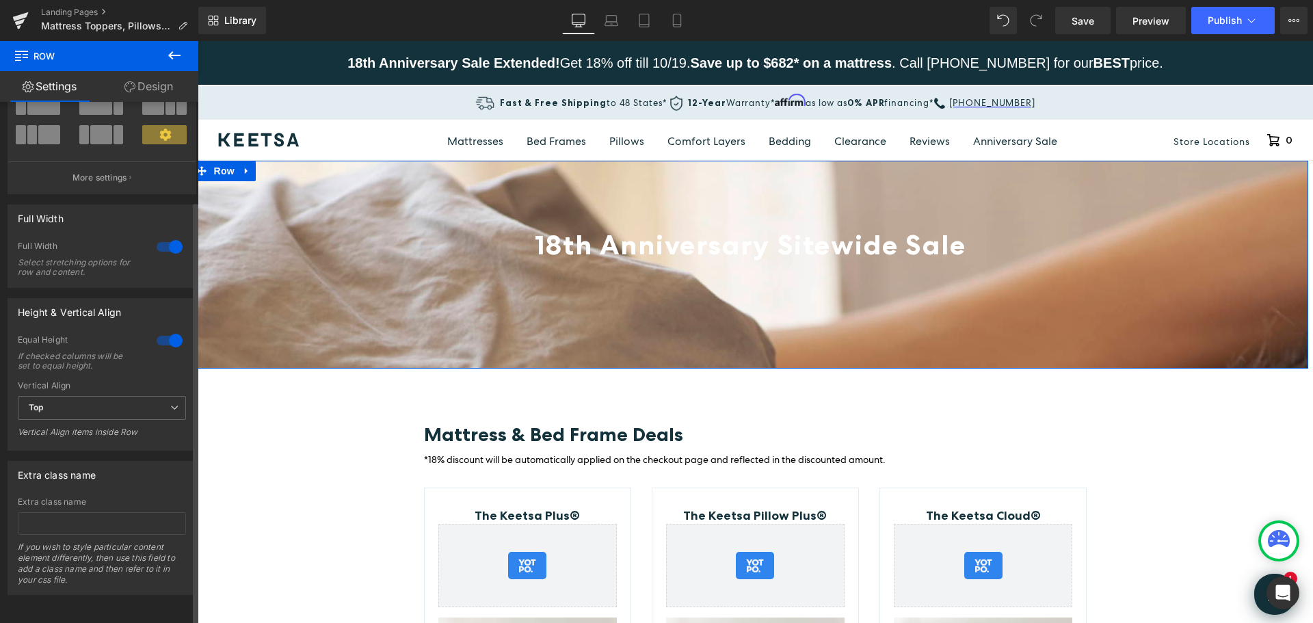
scroll to position [122, 0]
click at [158, 400] on span "Top" at bounding box center [102, 408] width 168 height 24
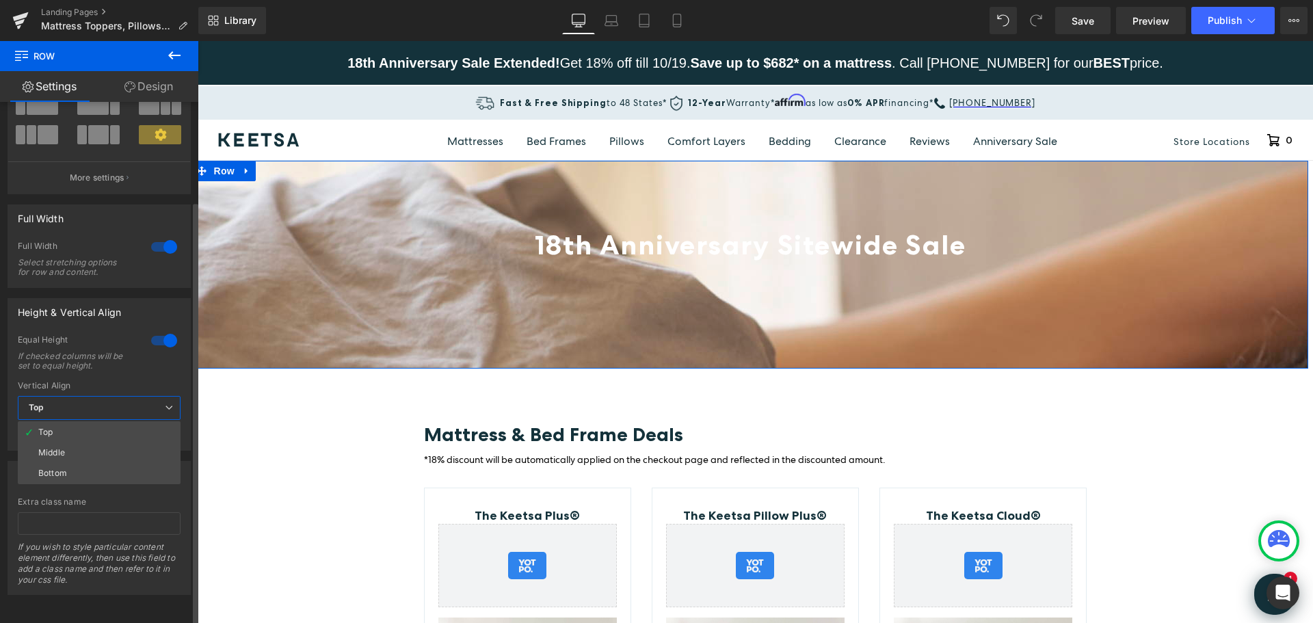
click at [158, 400] on span "Top" at bounding box center [99, 408] width 163 height 24
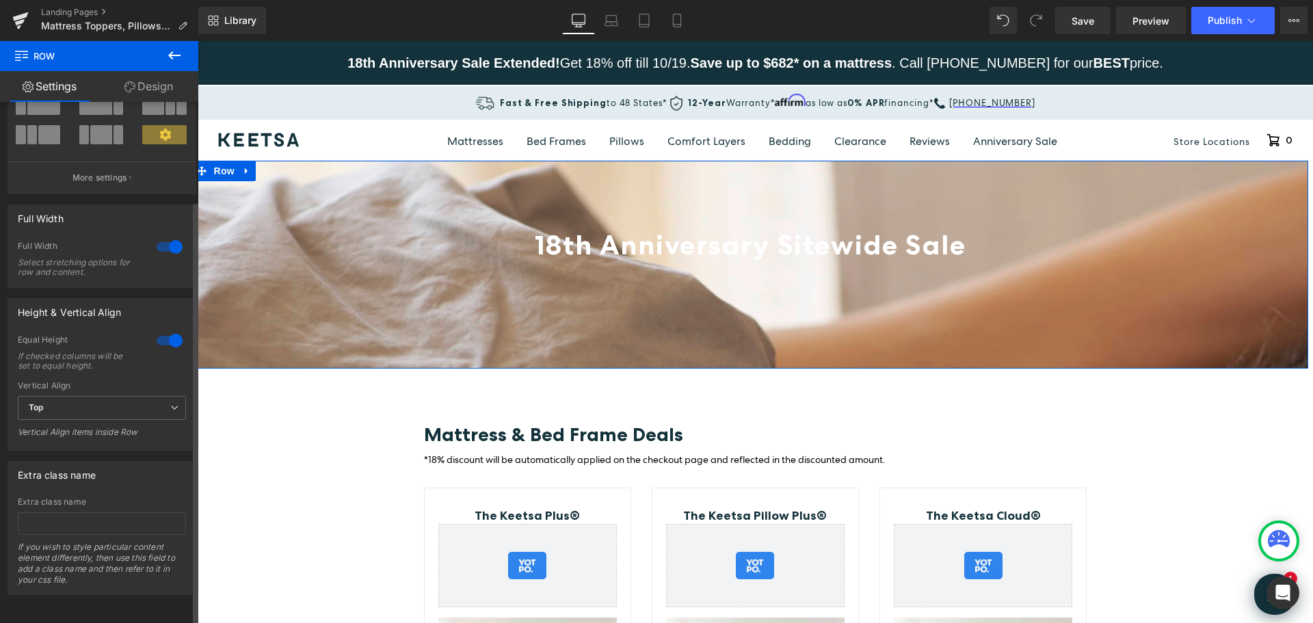
click at [157, 330] on div at bounding box center [169, 341] width 33 height 22
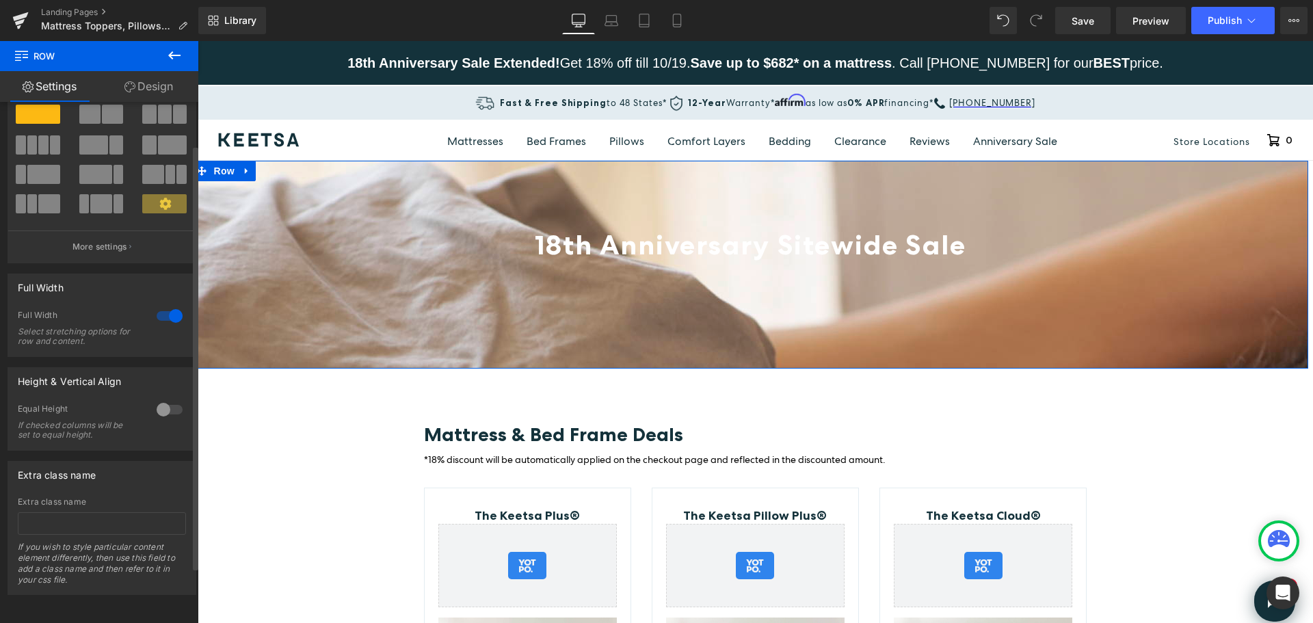
scroll to position [53, 0]
click at [168, 399] on div at bounding box center [169, 410] width 33 height 22
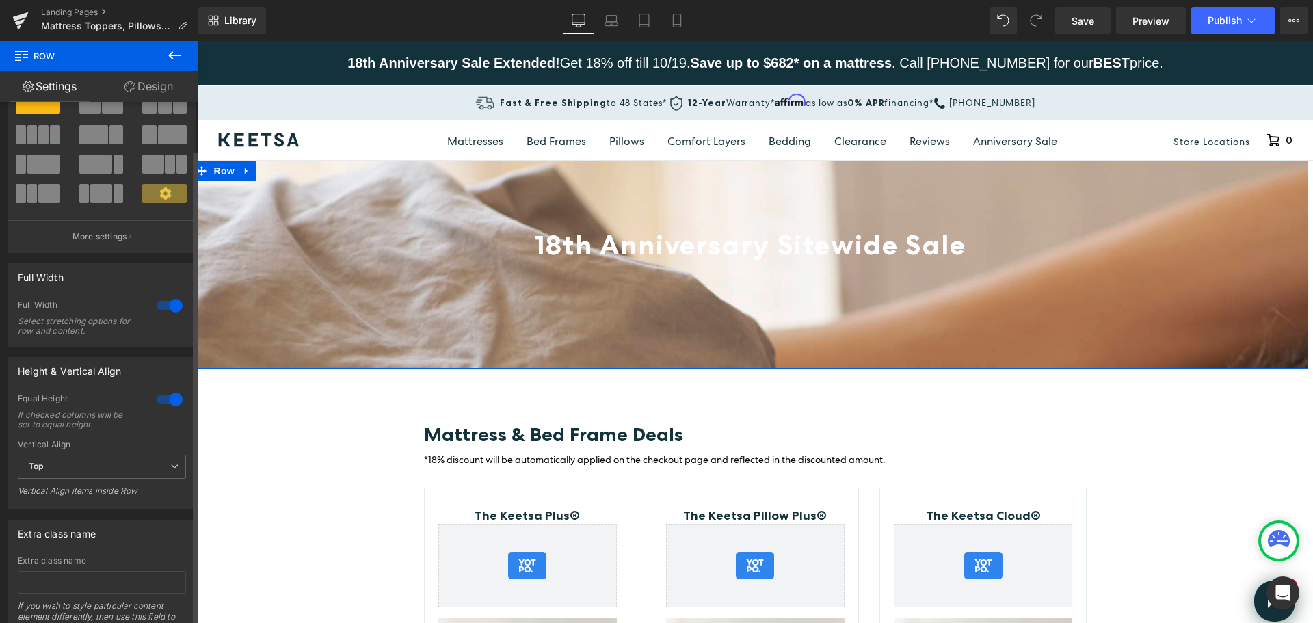
scroll to position [122, 0]
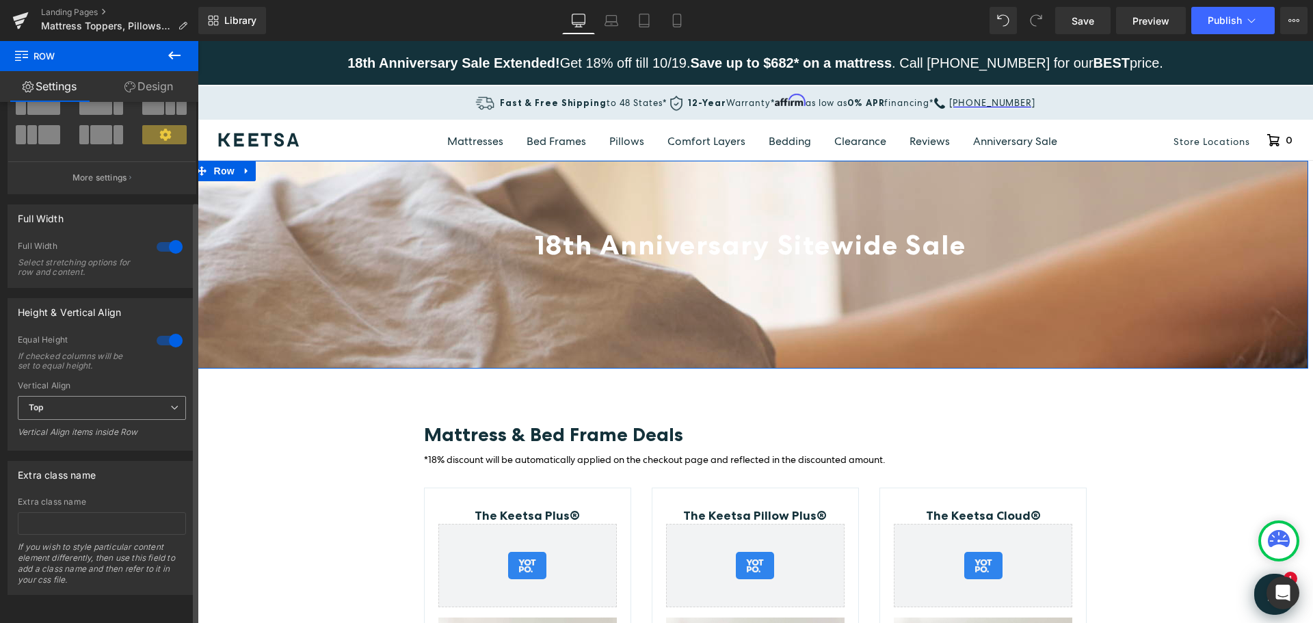
click at [161, 397] on span "Top" at bounding box center [102, 408] width 168 height 24
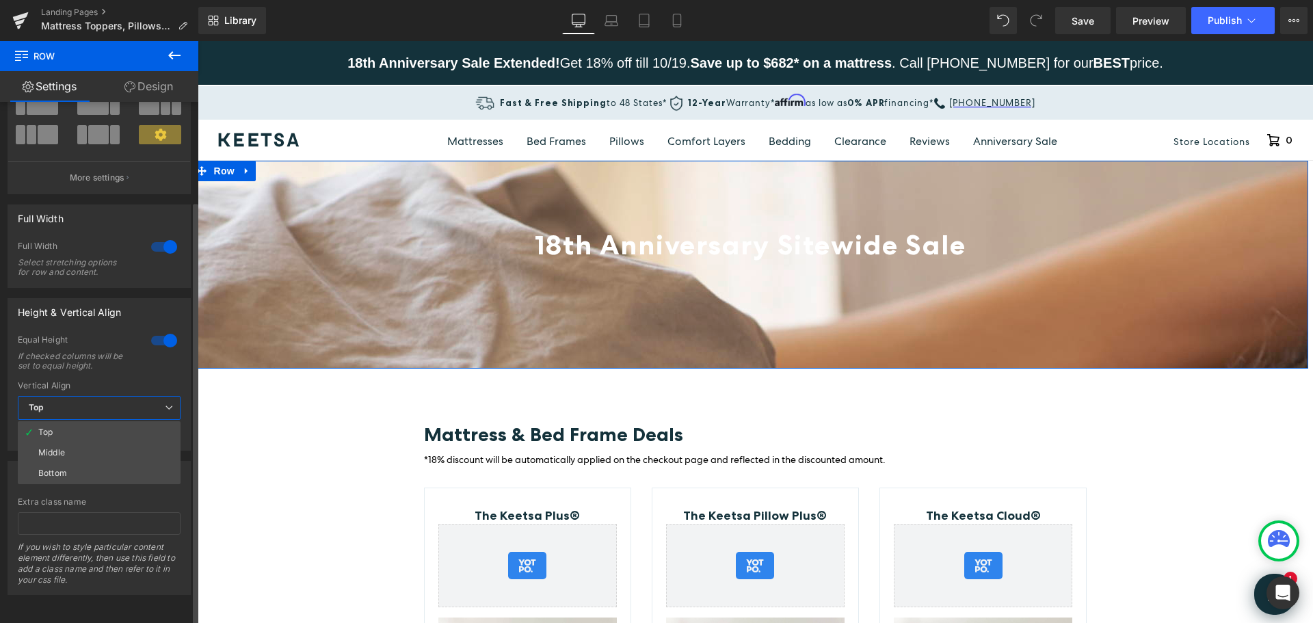
click at [161, 397] on span "Top" at bounding box center [99, 408] width 163 height 24
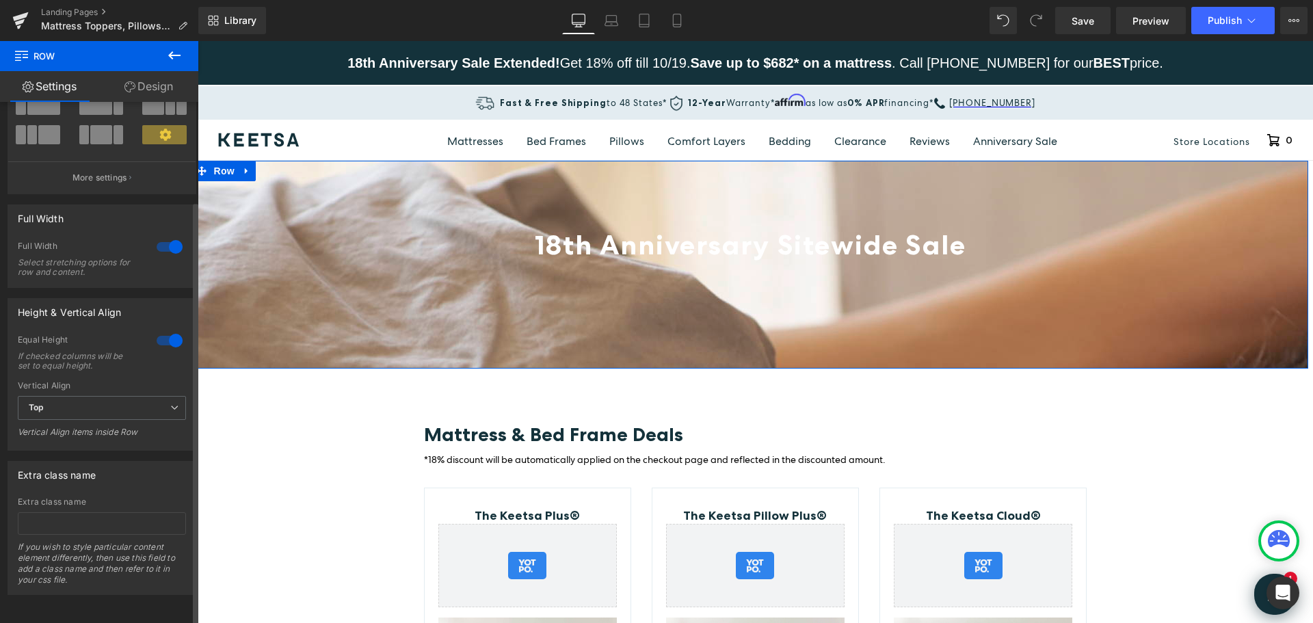
click at [158, 330] on div at bounding box center [169, 341] width 33 height 22
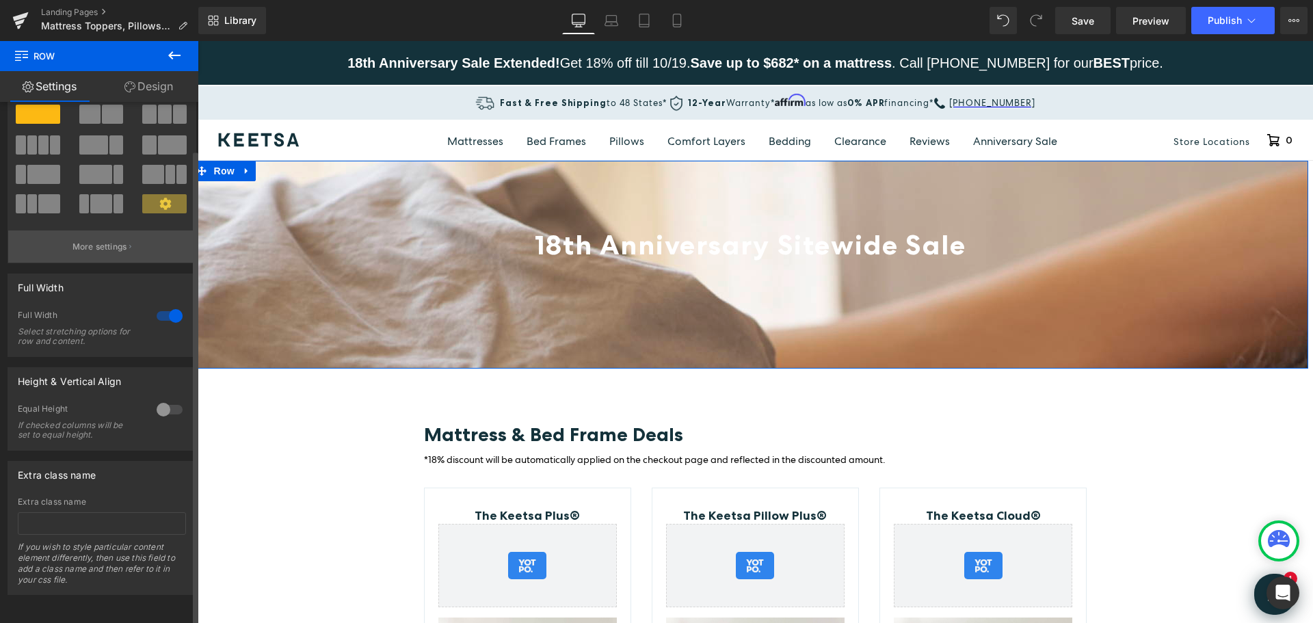
scroll to position [0, 0]
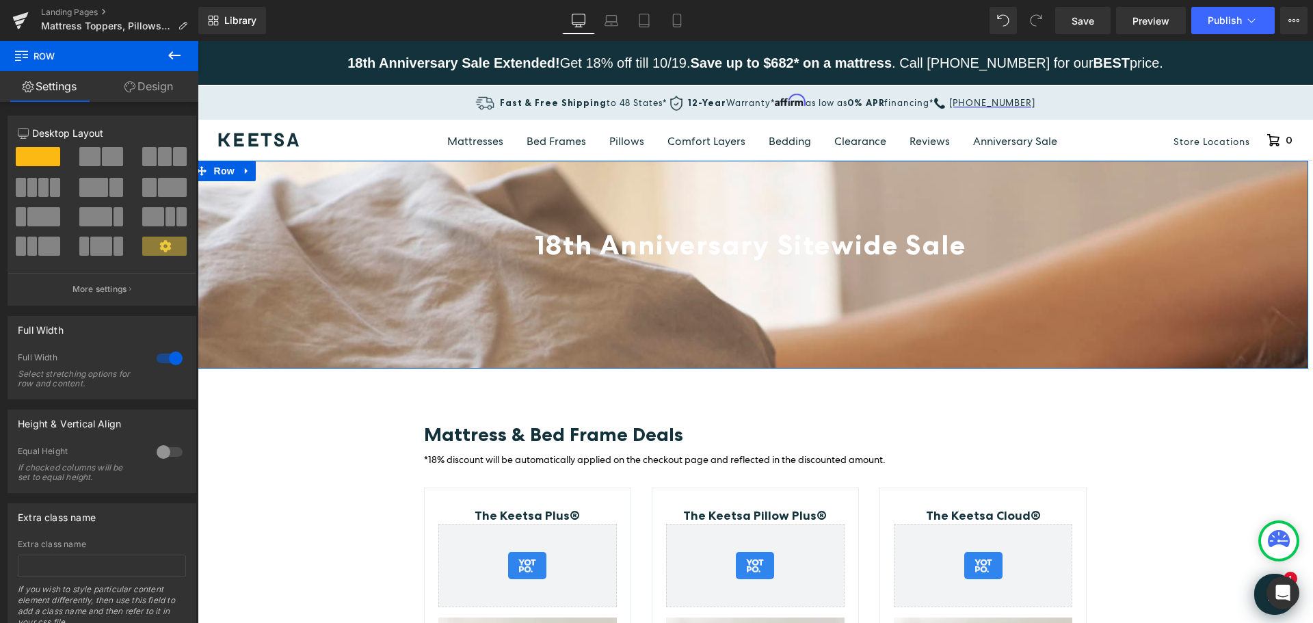
click at [155, 94] on link "Design" at bounding box center [148, 86] width 99 height 31
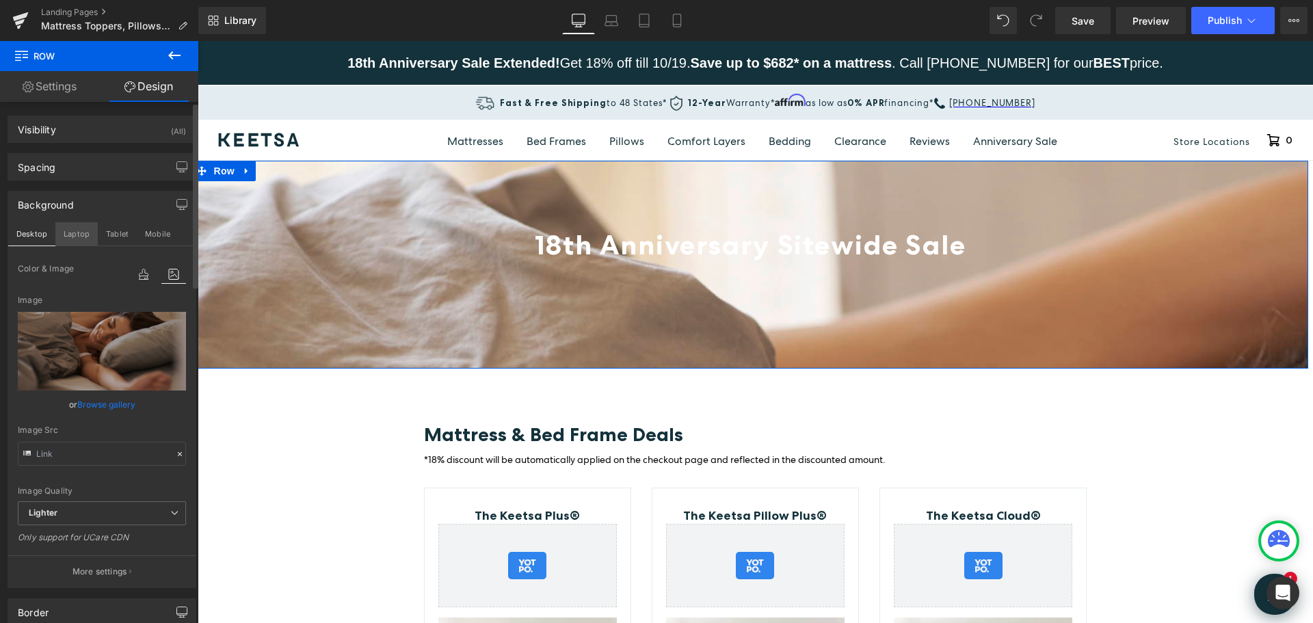
click at [83, 235] on button "Laptop" at bounding box center [76, 233] width 42 height 23
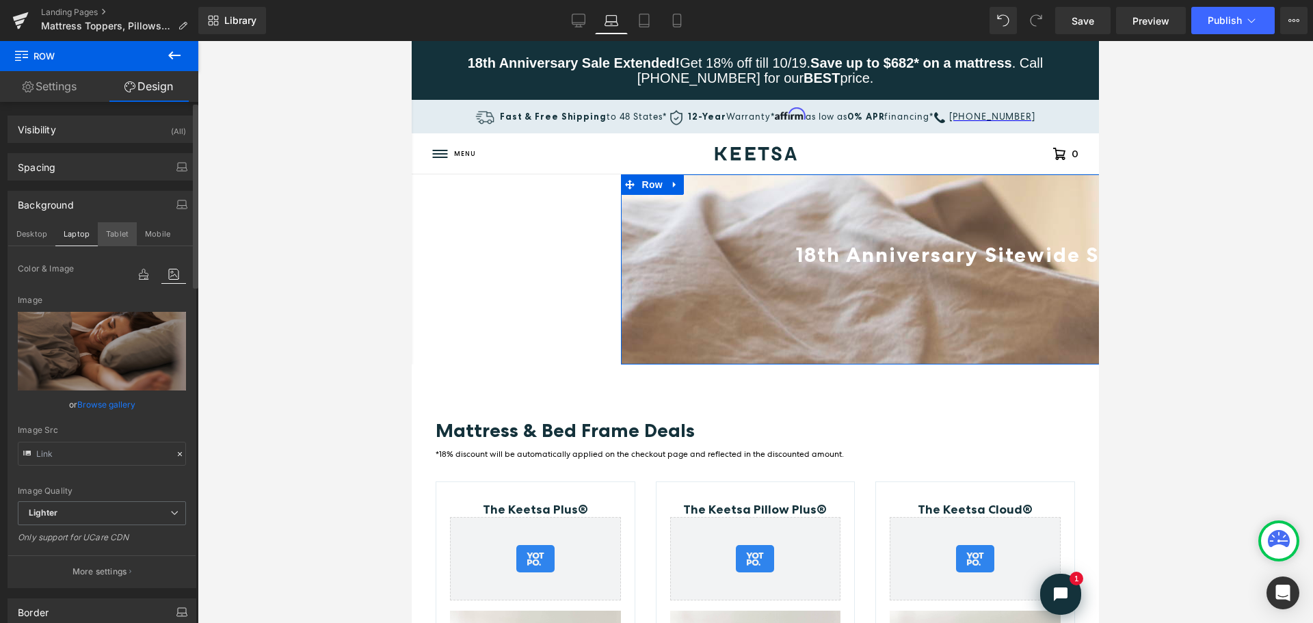
click at [118, 235] on button "Tablet" at bounding box center [117, 233] width 39 height 23
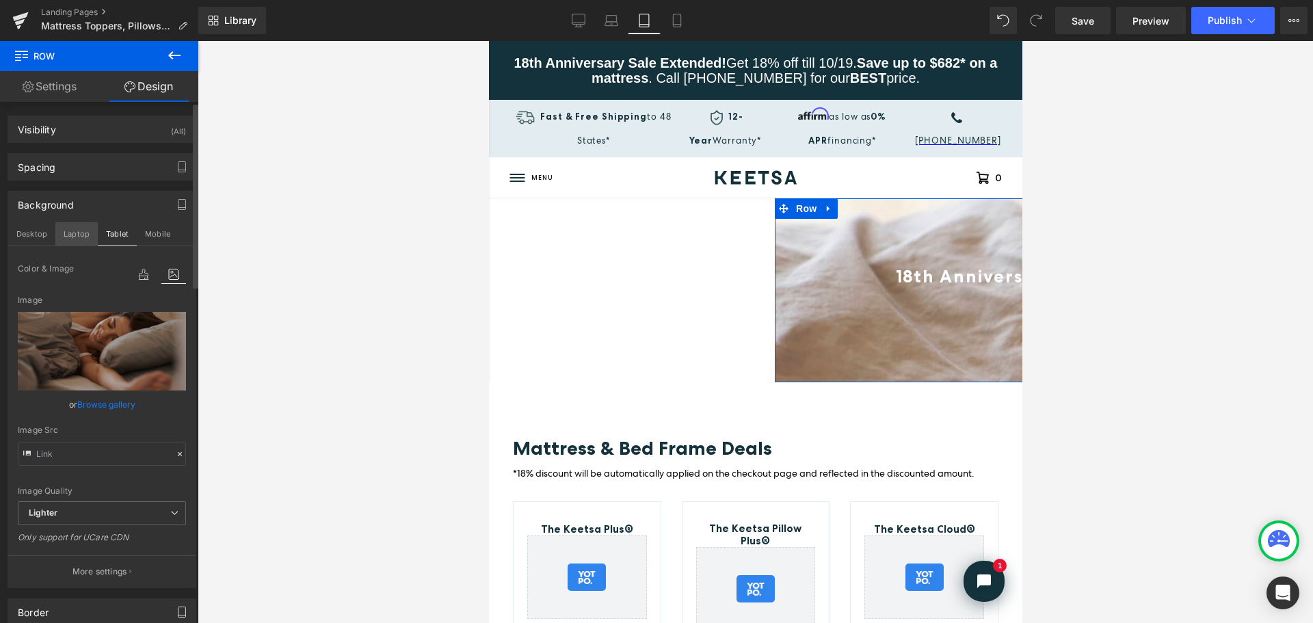
scroll to position [24, 0]
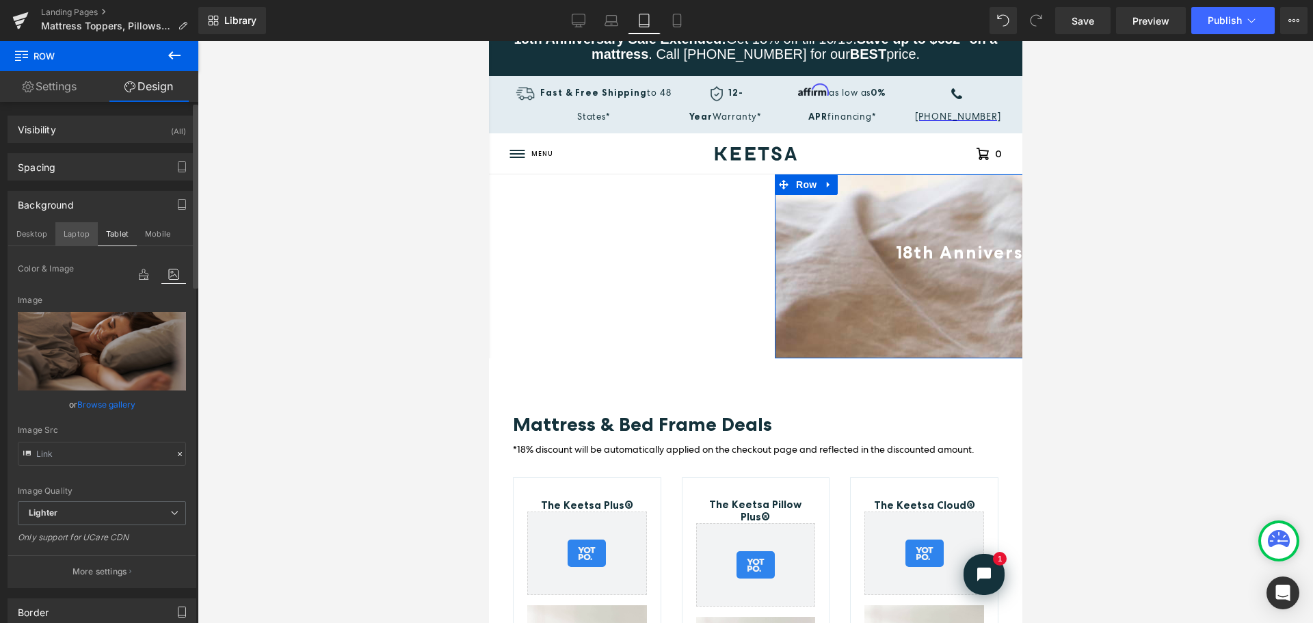
click at [77, 232] on button "Laptop" at bounding box center [76, 233] width 42 height 23
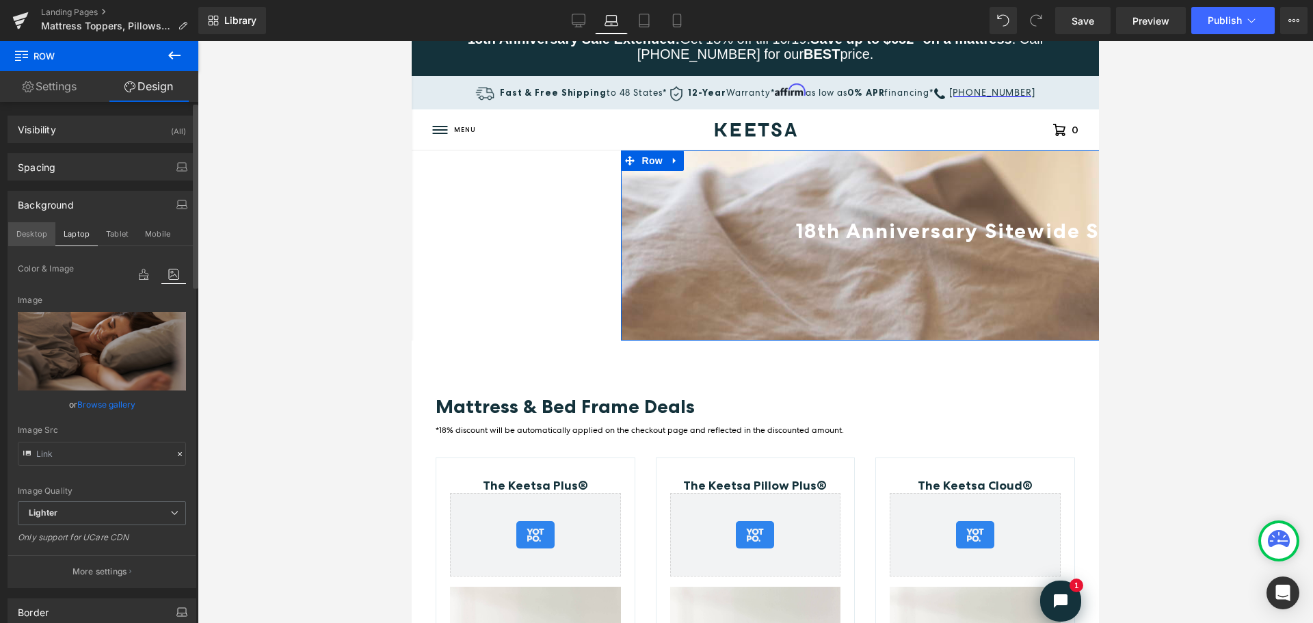
click at [36, 231] on button "Desktop" at bounding box center [31, 233] width 47 height 23
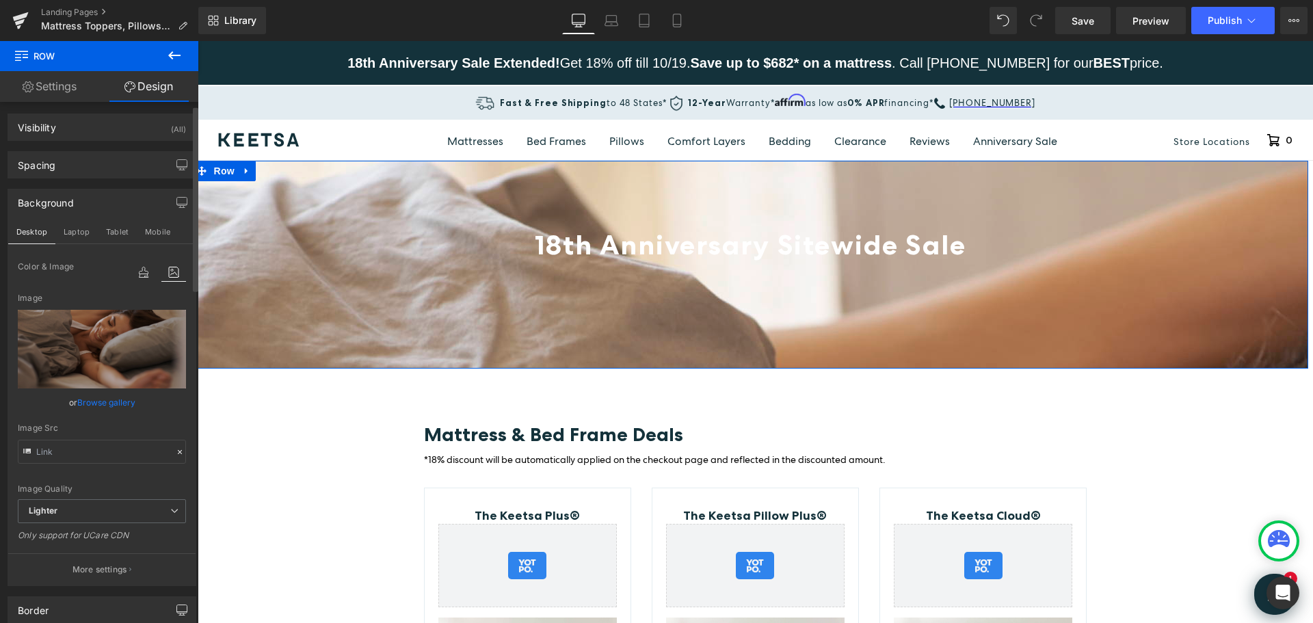
scroll to position [0, 0]
click at [178, 200] on icon "button" at bounding box center [181, 204] width 11 height 11
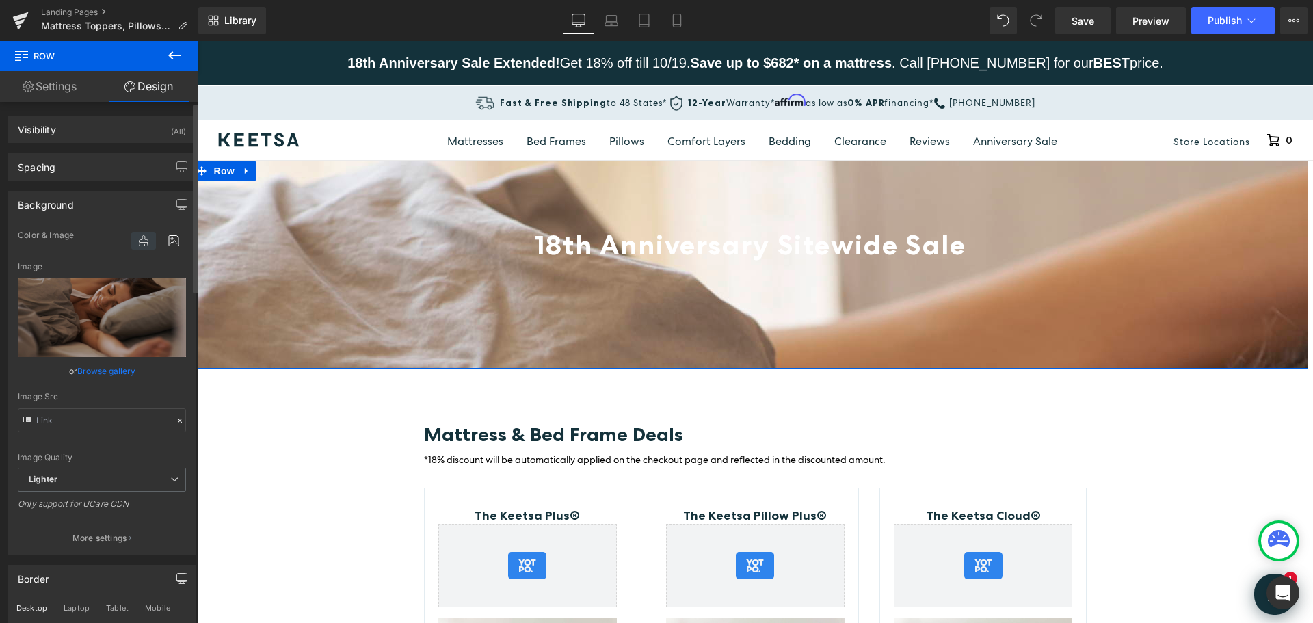
click at [141, 239] on icon at bounding box center [143, 241] width 25 height 18
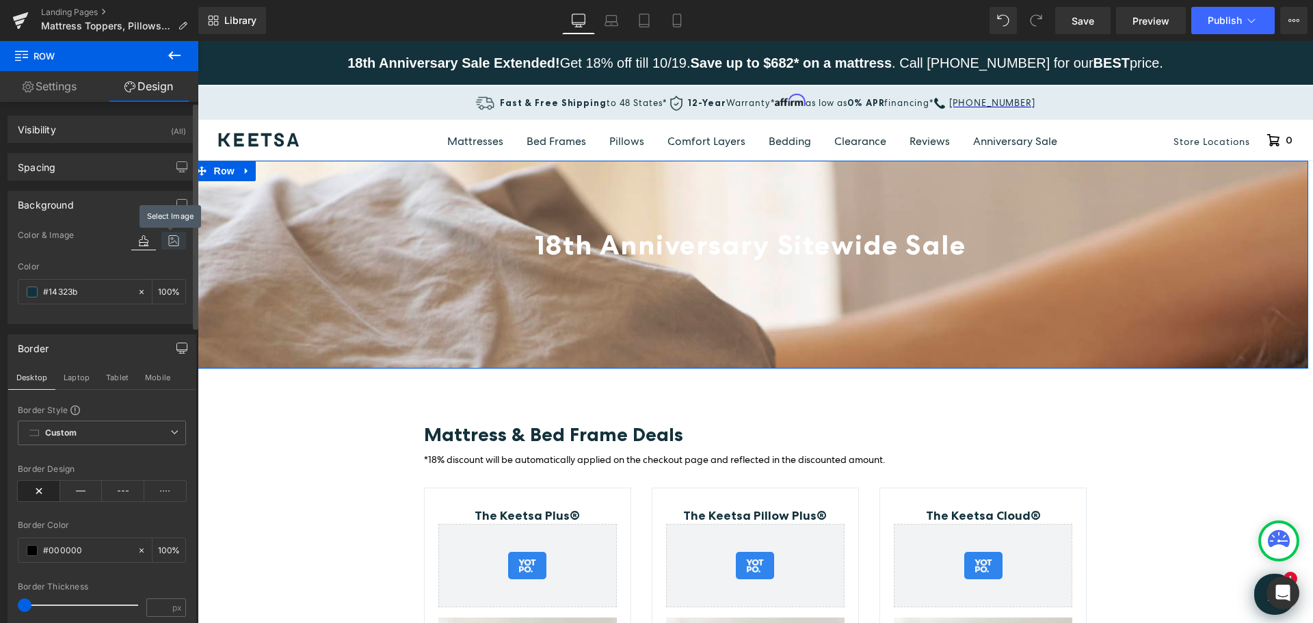
click at [165, 243] on icon at bounding box center [173, 241] width 25 height 18
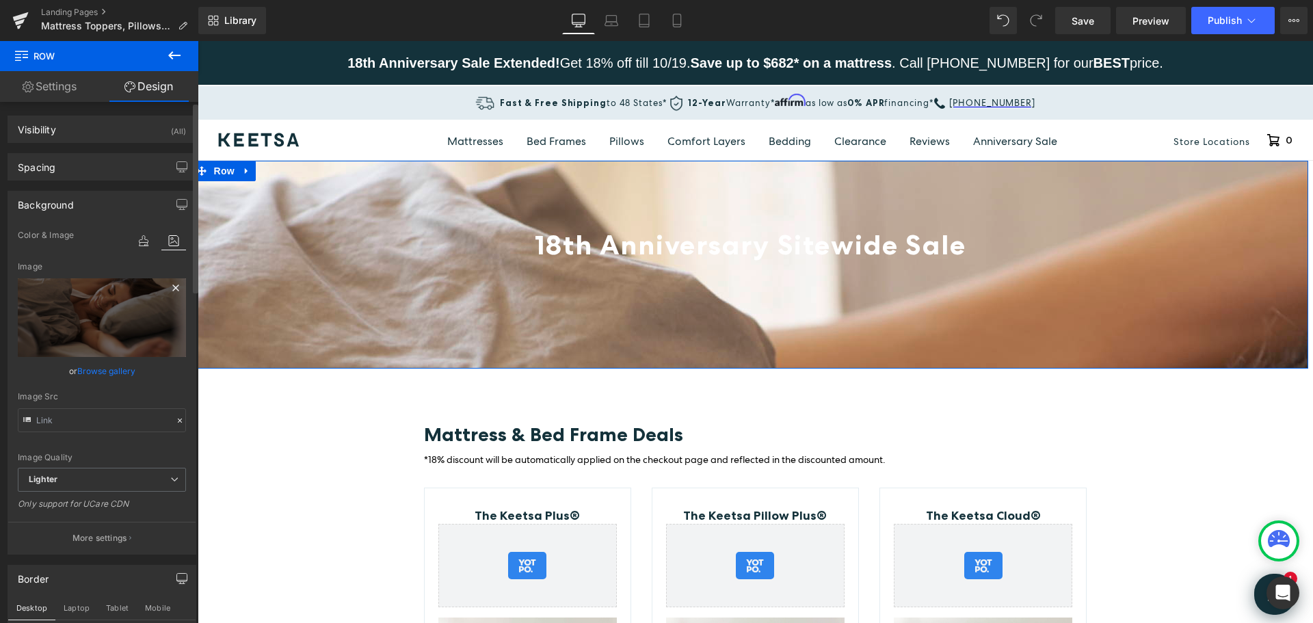
click at [168, 288] on icon at bounding box center [176, 288] width 16 height 16
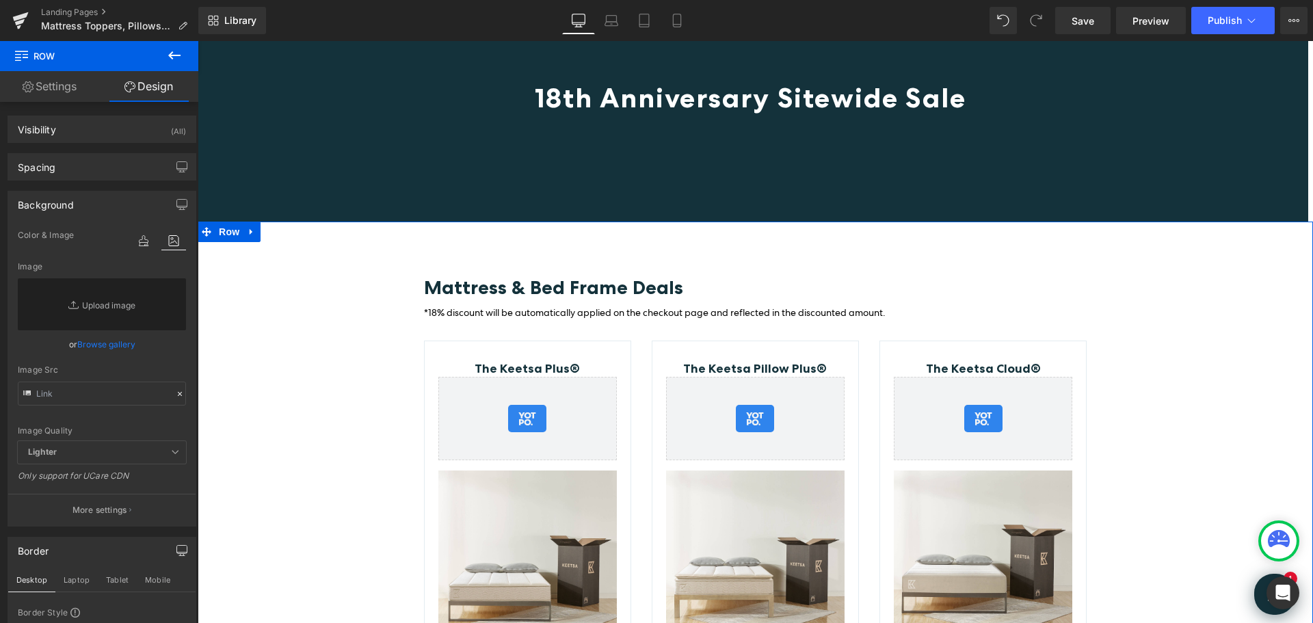
scroll to position [137, 0]
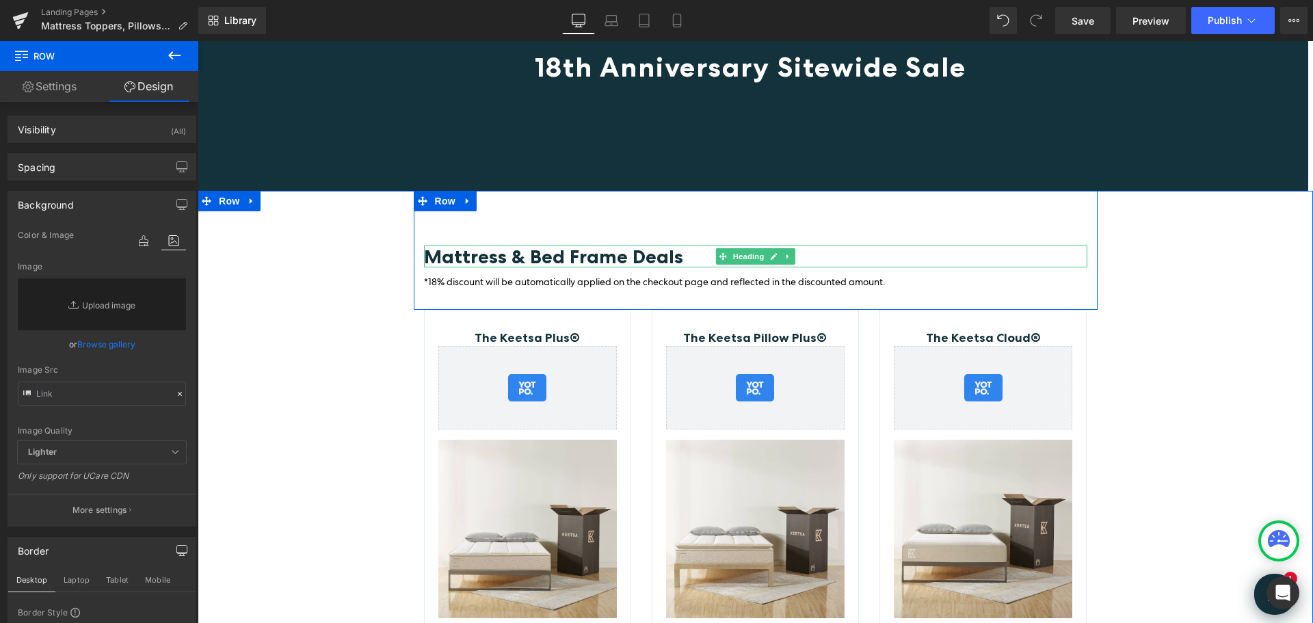
click at [678, 258] on h3 "Mattress & Bed Frame Deals" at bounding box center [756, 257] width 664 height 22
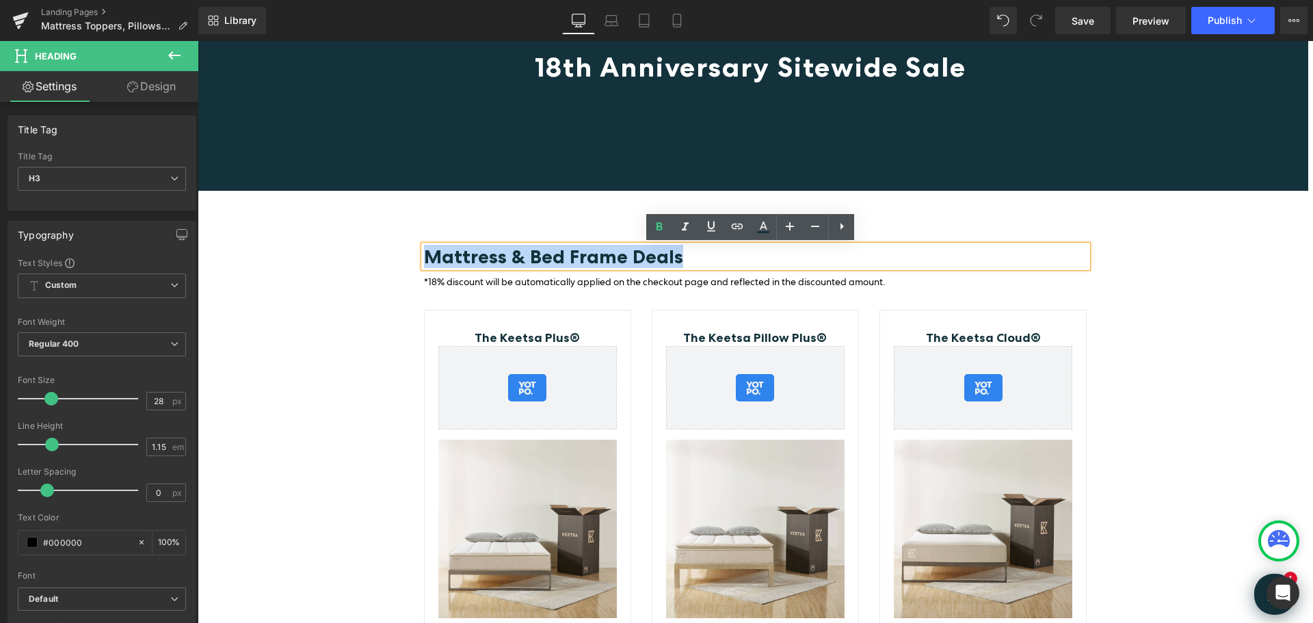
drag, startPoint x: 677, startPoint y: 256, endPoint x: 402, endPoint y: 250, distance: 274.4
click at [402, 250] on div "Mattress & Bed Frame Deals Heading *18% discount will be automatically applied …" at bounding box center [756, 496] width 1116 height 610
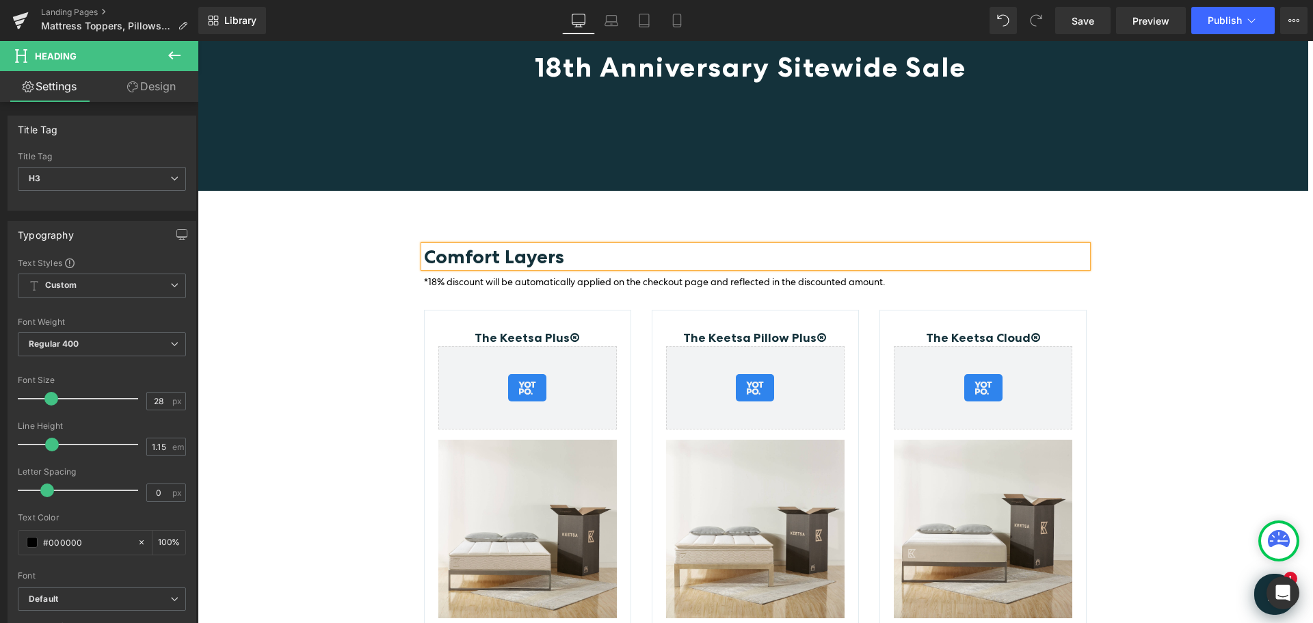
click at [354, 285] on div "Comfort Layers Heading *18% discount will be automatically applied on the check…" at bounding box center [756, 496] width 1116 height 610
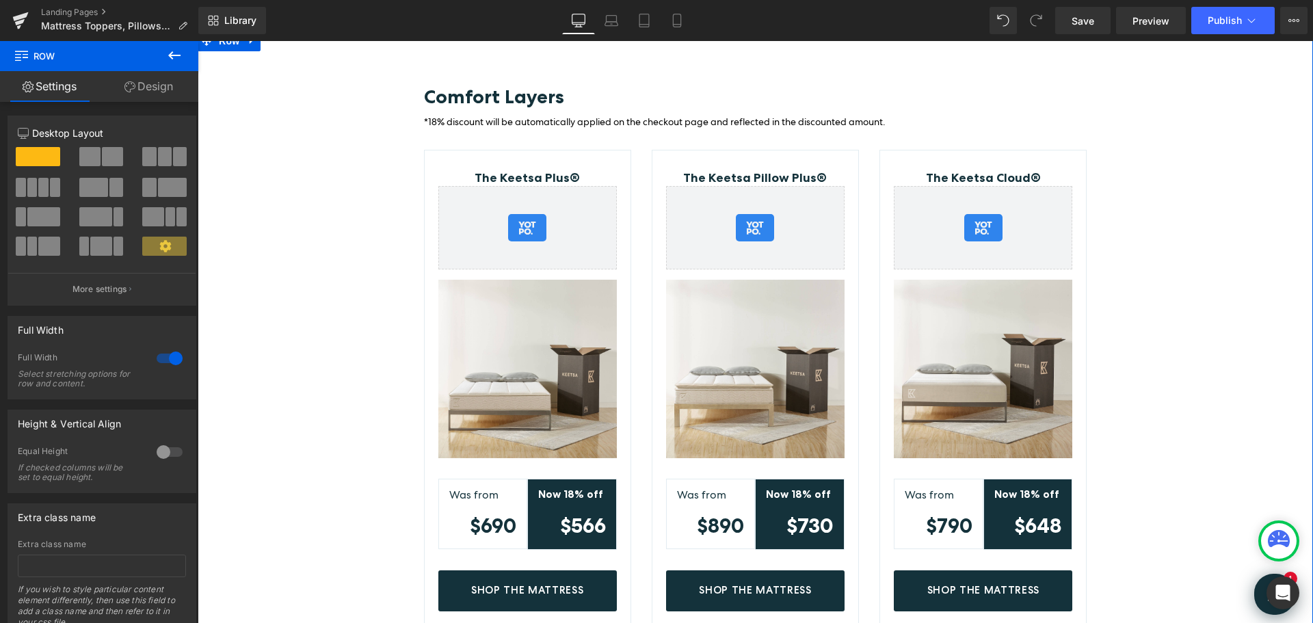
scroll to position [274, 0]
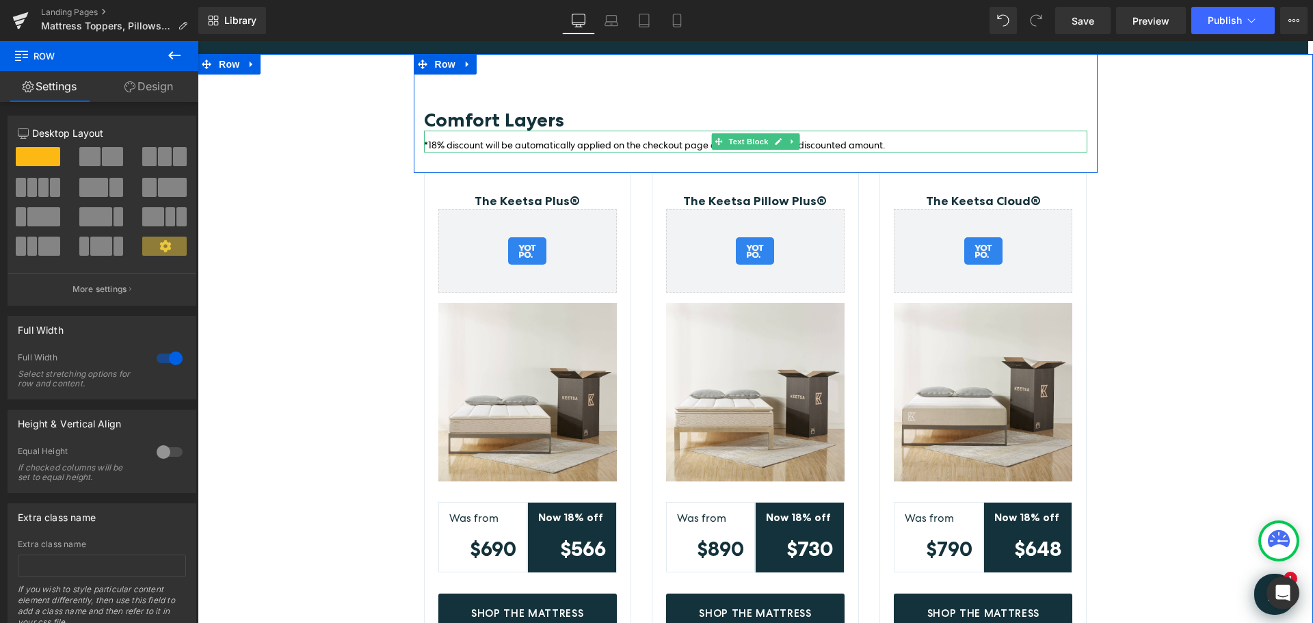
click at [892, 143] on p "*18% discount will be automatically applied on the checkout page and reflected …" at bounding box center [756, 145] width 664 height 15
